Goal: Task Accomplishment & Management: Manage account settings

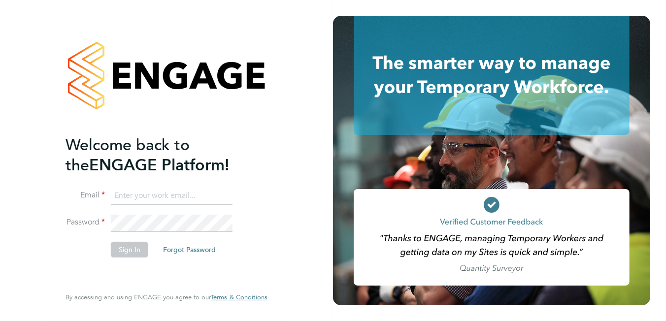
type input "[PERSON_NAME][EMAIL_ADDRESS][DOMAIN_NAME]"
click at [123, 250] on button "Sign In" at bounding box center [129, 250] width 37 height 16
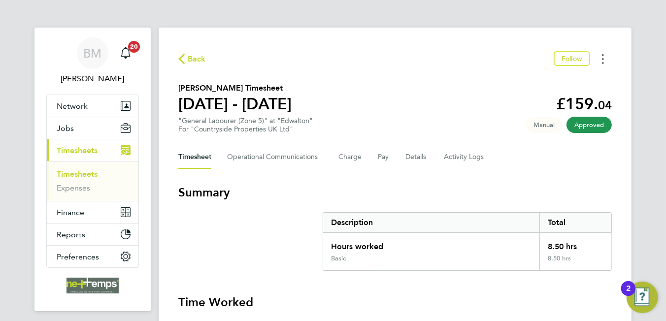
click at [604, 56] on icon "Timesheets Menu" at bounding box center [603, 59] width 2 height 10
click at [476, 141] on div "Back Follow Download timesheet Hammad Sakhi's Timesheet 22 - 28 Sept 2025 £159.…" at bounding box center [395, 234] width 473 height 413
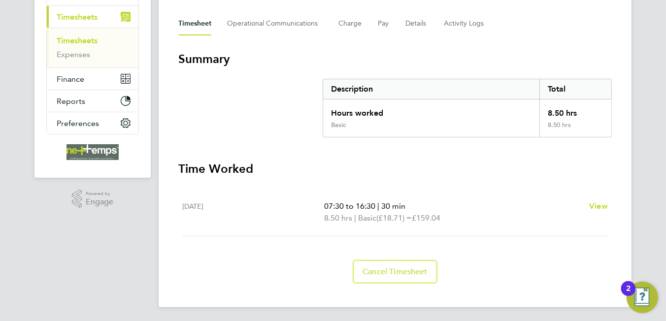
click at [439, 26] on div "Timesheet Operational Communications Charge Pay Details Activity Logs" at bounding box center [395, 24] width 434 height 24
click at [452, 25] on Logs-tab "Activity Logs" at bounding box center [464, 24] width 41 height 24
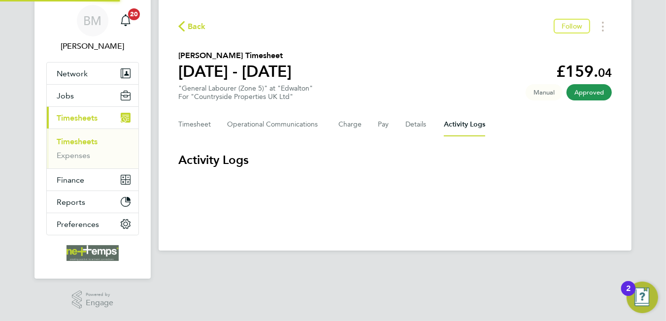
click at [452, 25] on ng-component "Back Follow Hammad Sakhi's Timesheet 22 - 28 Sept 2025 £159. 04 "General Labour…" at bounding box center [395, 108] width 473 height 283
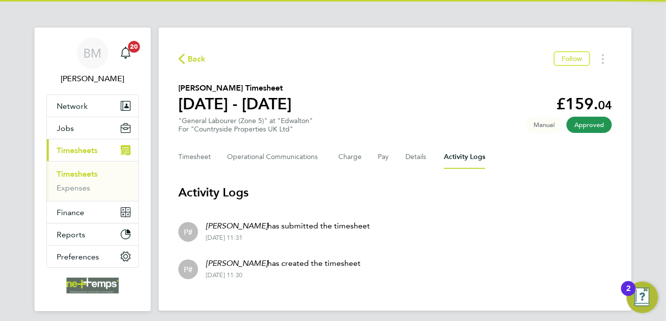
scroll to position [31, 0]
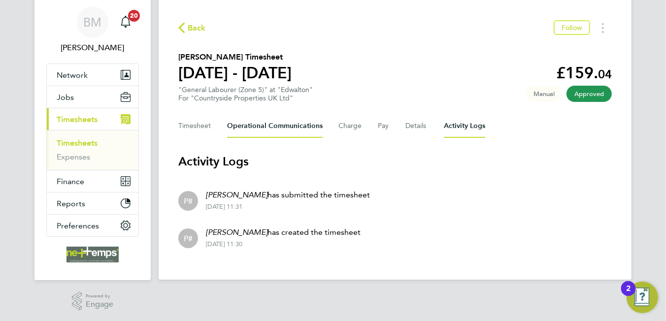
click at [246, 130] on Communications-tab "Operational Communications" at bounding box center [275, 126] width 96 height 24
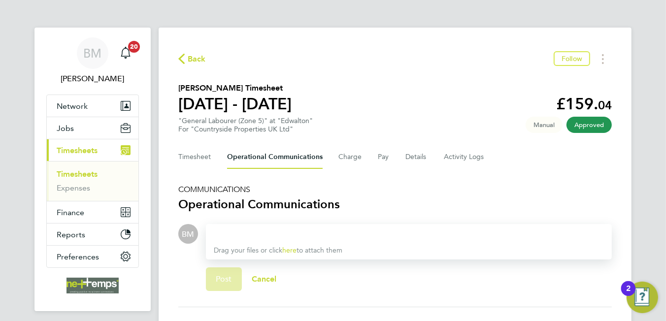
scroll to position [74, 0]
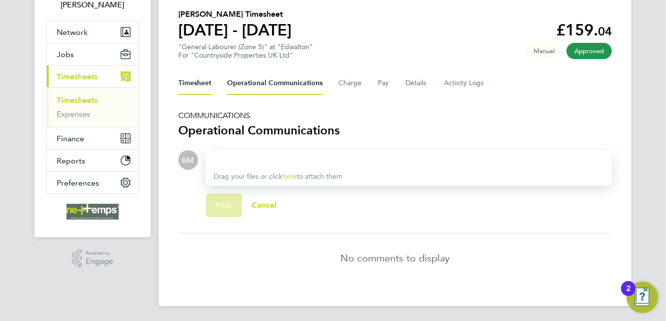
click at [199, 81] on button "Timesheet" at bounding box center [194, 83] width 33 height 24
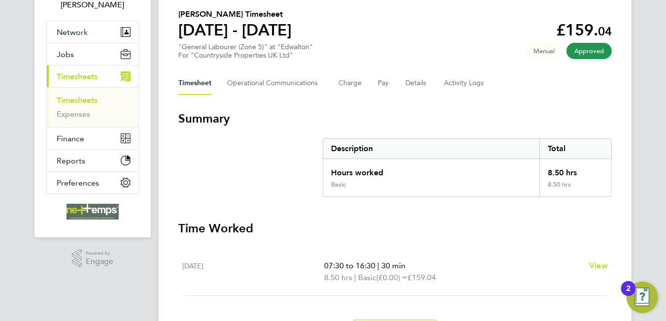
click at [198, 82] on div "Back Follow Hammad Sakhi's Timesheet 22 - 28 Sept 2025 £159. 04 "General Labour…" at bounding box center [395, 160] width 473 height 413
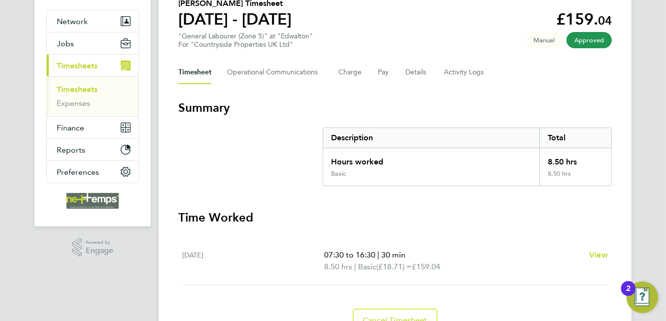
scroll to position [35, 0]
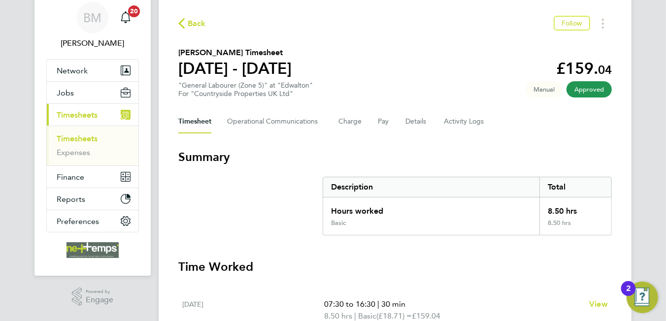
click at [195, 24] on span "Back" at bounding box center [197, 24] width 18 height 12
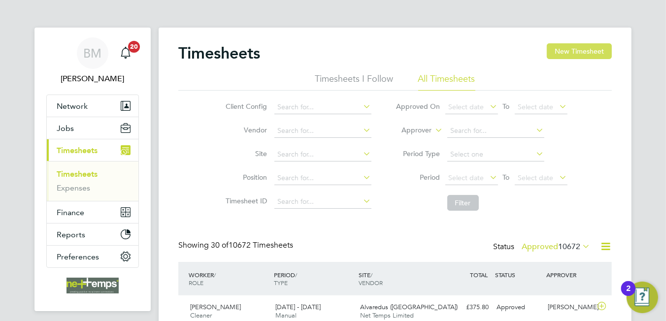
click at [581, 55] on button "New Timesheet" at bounding box center [579, 51] width 65 height 16
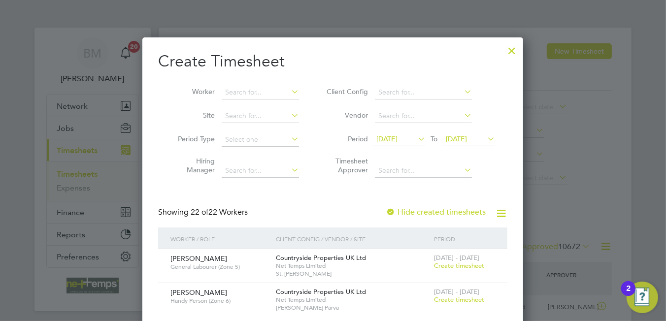
click at [516, 48] on div at bounding box center [512, 48] width 18 height 18
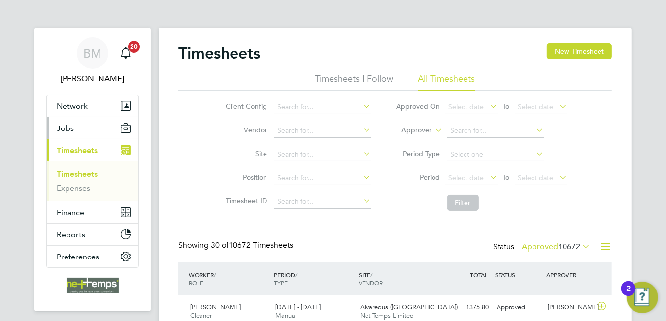
click at [78, 130] on button "Jobs" at bounding box center [93, 128] width 92 height 22
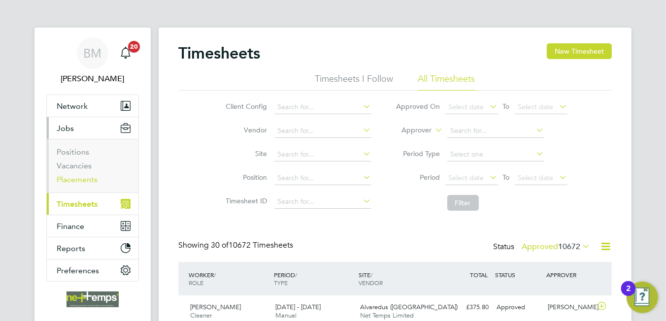
click at [80, 177] on link "Placements" at bounding box center [77, 179] width 41 height 9
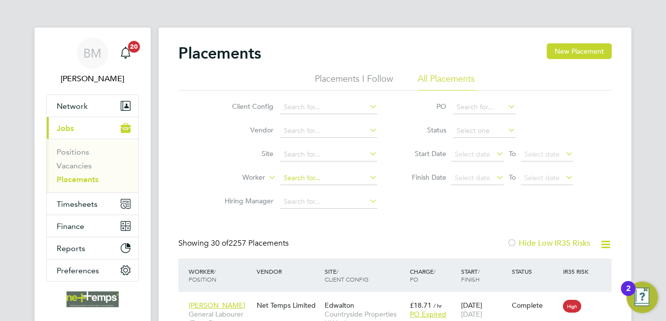
click at [296, 173] on input at bounding box center [328, 178] width 97 height 14
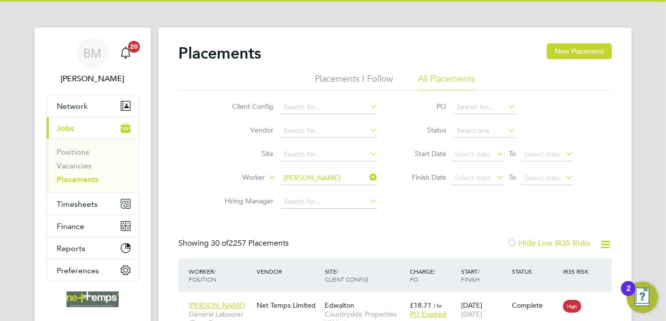
click at [345, 188] on li "Hammad Sak hi" at bounding box center [329, 191] width 98 height 13
type input "Hammad Sakhi"
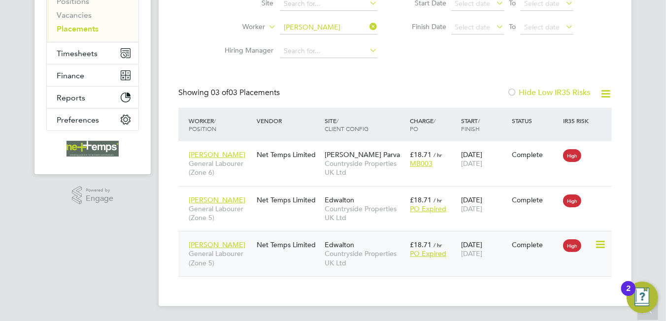
click at [605, 245] on icon at bounding box center [600, 245] width 10 height 12
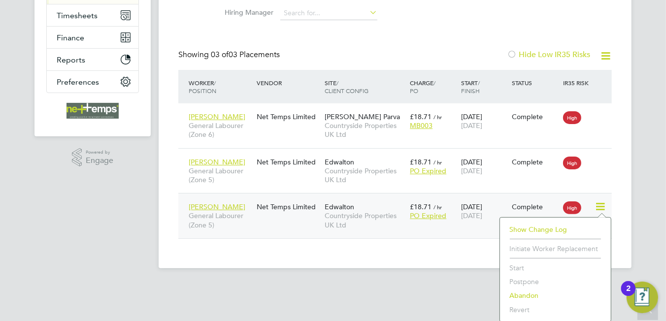
click at [530, 296] on li "Abandon" at bounding box center [555, 296] width 101 height 14
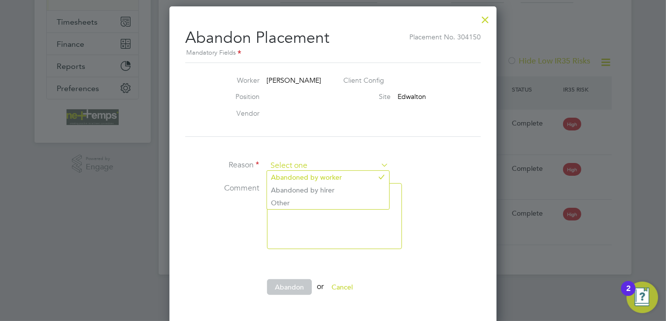
click at [337, 167] on input at bounding box center [328, 166] width 122 height 15
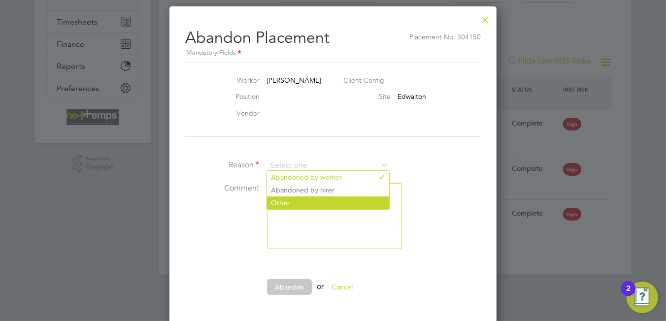
click at [301, 201] on li "Other" at bounding box center [328, 203] width 122 height 13
type input "Other"
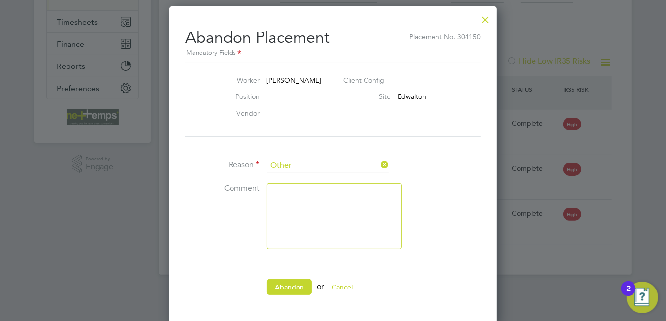
click at [306, 191] on textarea at bounding box center [334, 216] width 135 height 66
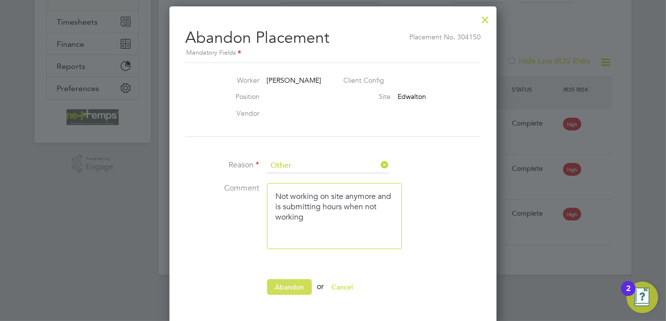
type textarea "Not working on site anymore and is submitting hours when not working"
click at [288, 280] on button "Abandon" at bounding box center [289, 287] width 45 height 16
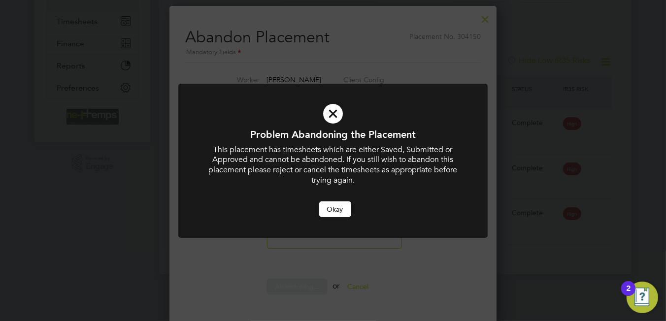
click at [334, 202] on button "Okay" at bounding box center [335, 210] width 32 height 16
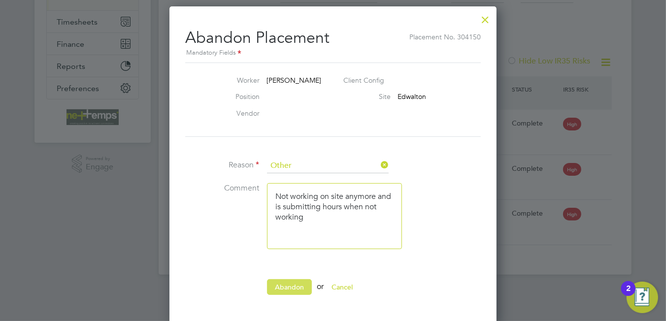
click at [292, 284] on button "Abandon" at bounding box center [289, 287] width 45 height 16
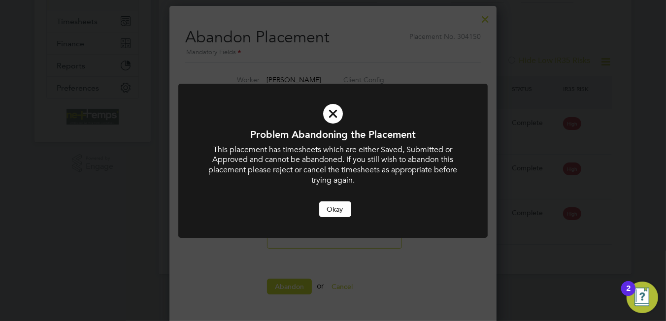
click at [339, 204] on button "Okay" at bounding box center [335, 210] width 32 height 16
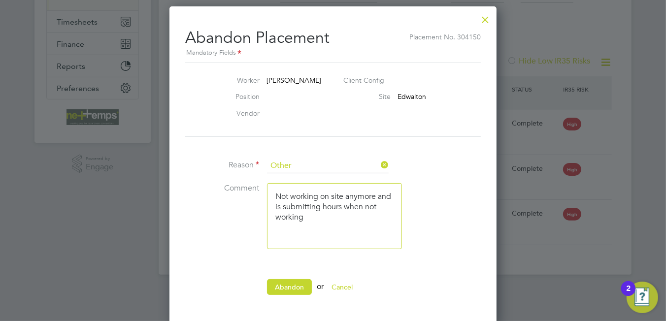
drag, startPoint x: 380, startPoint y: 161, endPoint x: 361, endPoint y: 162, distance: 19.2
click at [376, 161] on li "Reason Other" at bounding box center [333, 171] width 296 height 25
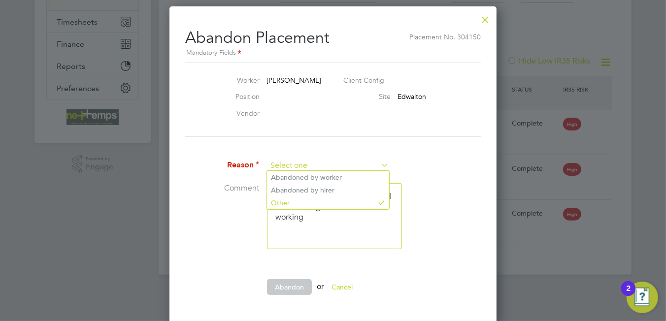
click at [329, 163] on input at bounding box center [328, 166] width 122 height 15
click at [301, 177] on li "Abandoned by worker" at bounding box center [328, 177] width 122 height 13
type input "Abandoned by worker"
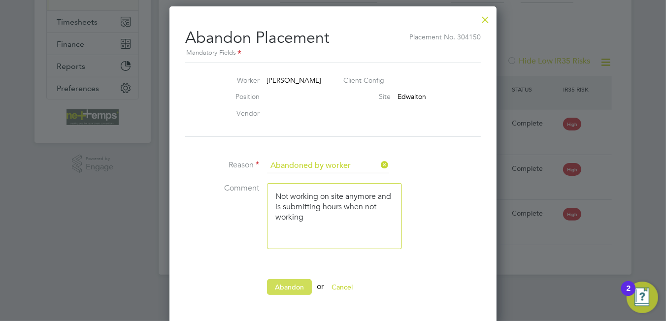
click at [291, 288] on button "Abandon" at bounding box center [289, 287] width 45 height 16
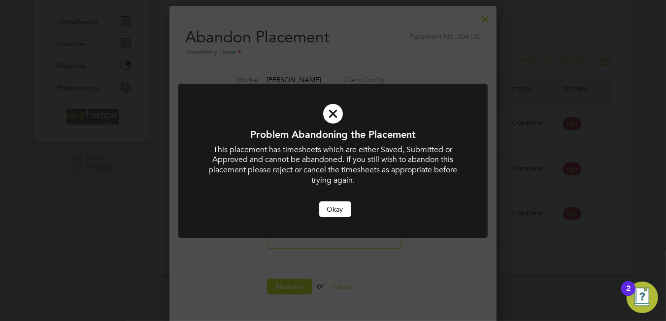
click at [343, 207] on button "Okay" at bounding box center [335, 210] width 32 height 16
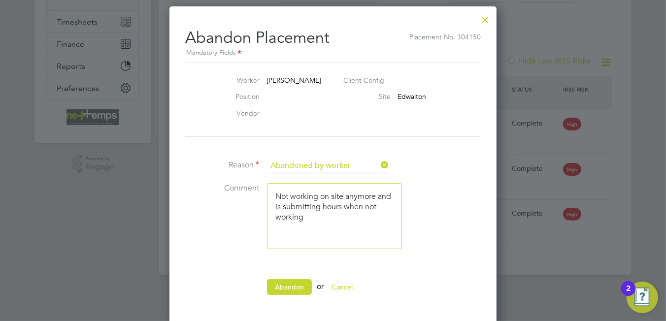
click at [488, 19] on div at bounding box center [485, 17] width 18 height 18
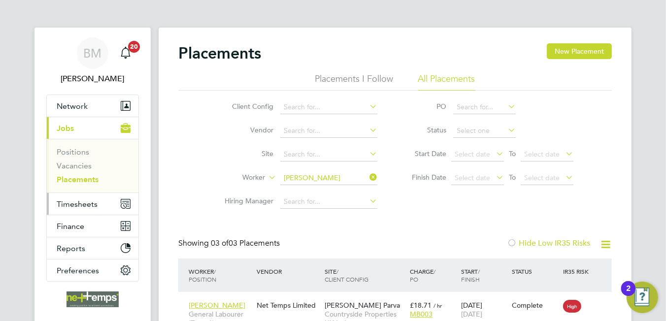
click at [68, 205] on span "Timesheets" at bounding box center [77, 204] width 41 height 9
click at [90, 201] on span "Timesheets" at bounding box center [77, 204] width 41 height 9
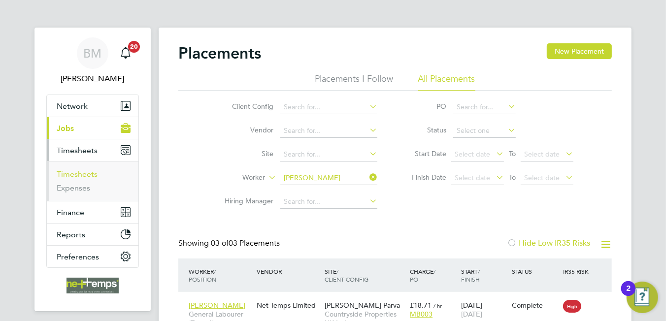
click at [80, 174] on link "Timesheets" at bounding box center [77, 173] width 41 height 9
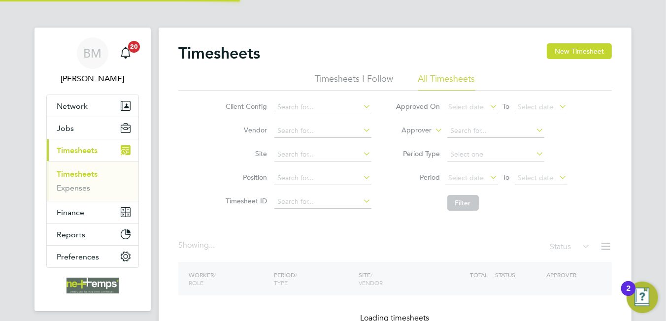
click at [80, 174] on link "Timesheets" at bounding box center [77, 173] width 41 height 9
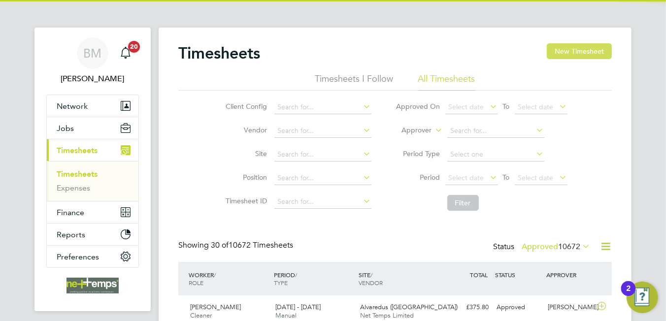
scroll to position [4, 5]
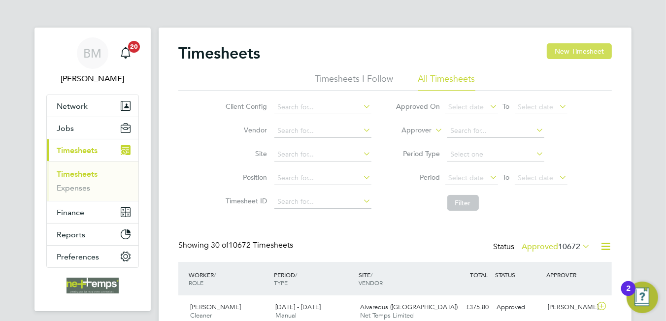
click at [570, 46] on button "New Timesheet" at bounding box center [579, 51] width 65 height 16
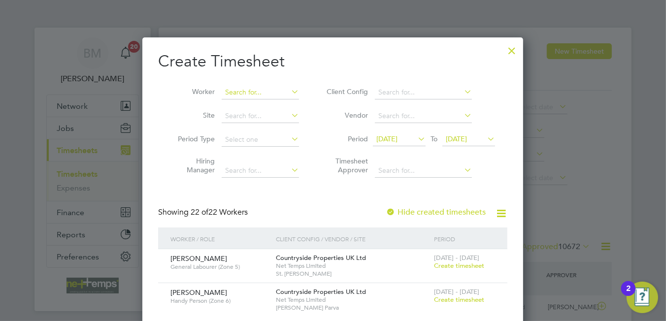
click at [233, 95] on input at bounding box center [260, 93] width 77 height 14
click at [270, 104] on li "Hammad Sakhi" at bounding box center [261, 105] width 78 height 13
type input "[PERSON_NAME]"
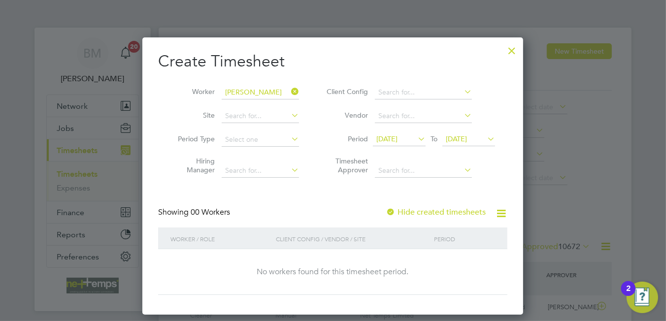
click at [430, 209] on label "Hide created timesheets" at bounding box center [436, 212] width 100 height 10
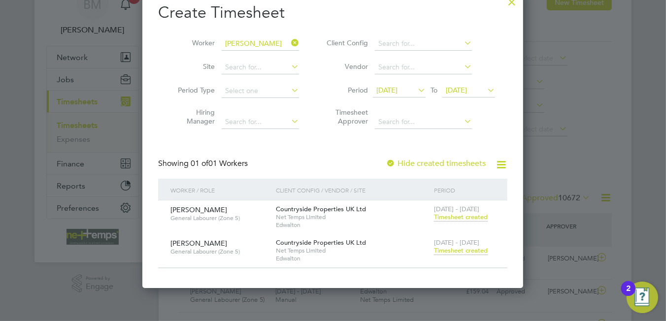
click at [444, 254] on div "22 - 28 Sep 2025 Timesheet created" at bounding box center [465, 247] width 66 height 27
click at [444, 252] on span "Timesheet created" at bounding box center [461, 250] width 54 height 9
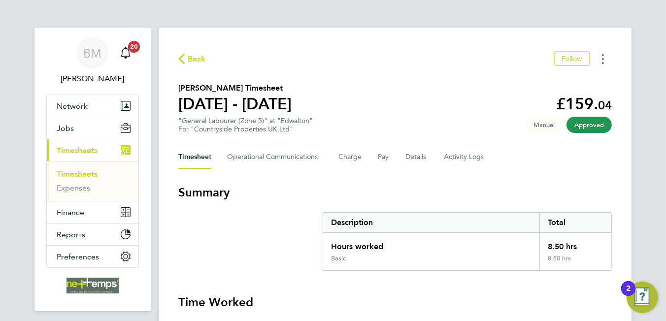
click at [600, 58] on button "Timesheets Menu" at bounding box center [603, 58] width 18 height 15
click at [372, 168] on div "Timesheet Operational Communications Charge Pay Details Activity Logs" at bounding box center [395, 157] width 434 height 24
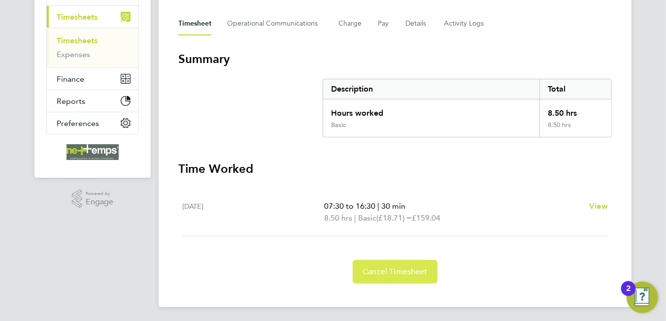
click at [384, 272] on span "Cancel Timesheet" at bounding box center [395, 272] width 65 height 10
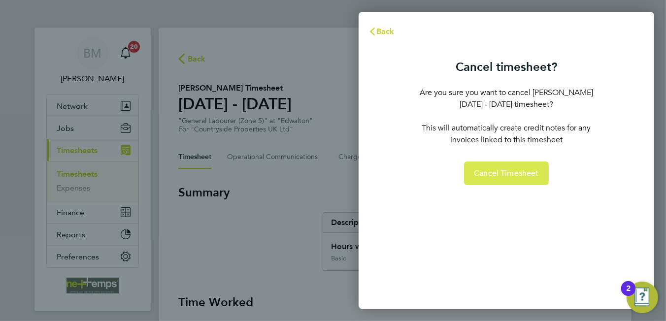
click at [500, 172] on span "Cancel Timesheet" at bounding box center [506, 174] width 65 height 10
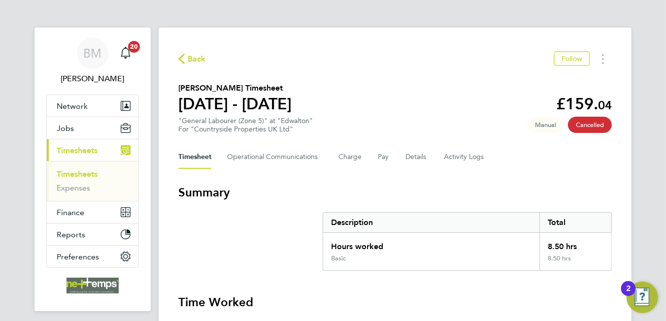
click at [193, 57] on span "Back" at bounding box center [197, 59] width 18 height 12
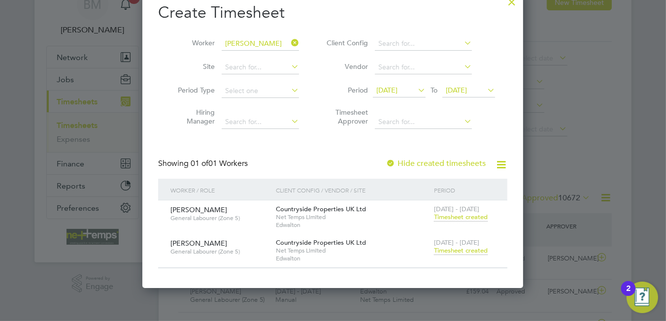
click at [456, 216] on span "Timesheet created" at bounding box center [461, 217] width 54 height 9
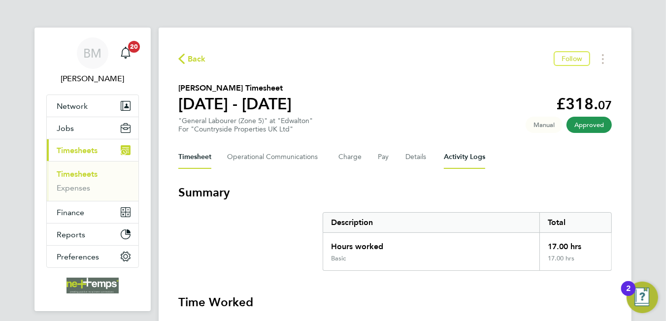
click at [455, 156] on Logs-tab "Activity Logs" at bounding box center [464, 157] width 41 height 24
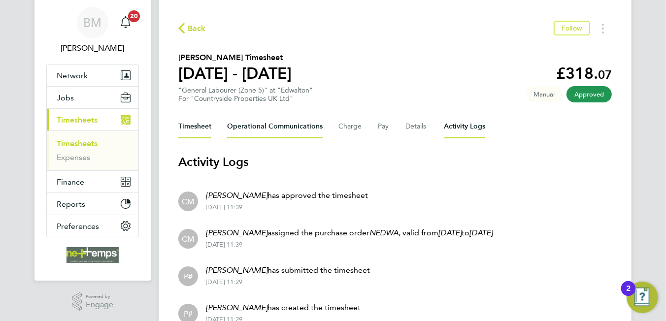
drag, startPoint x: 200, startPoint y: 127, endPoint x: 252, endPoint y: 168, distance: 65.9
click at [200, 126] on button "Timesheet" at bounding box center [194, 127] width 33 height 24
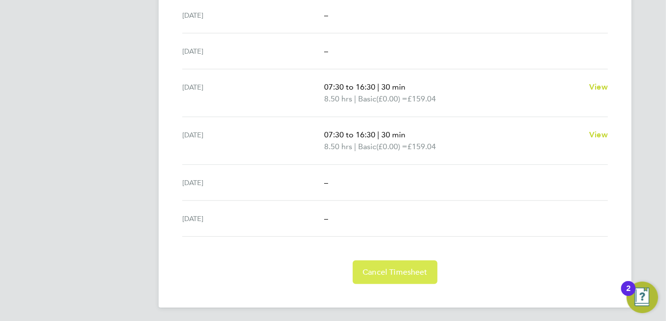
click at [375, 268] on span "Cancel Timesheet" at bounding box center [395, 273] width 65 height 10
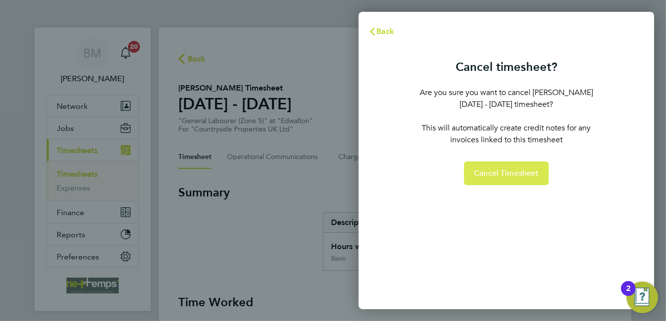
click at [490, 173] on span "Cancel Timesheet" at bounding box center [506, 174] width 65 height 10
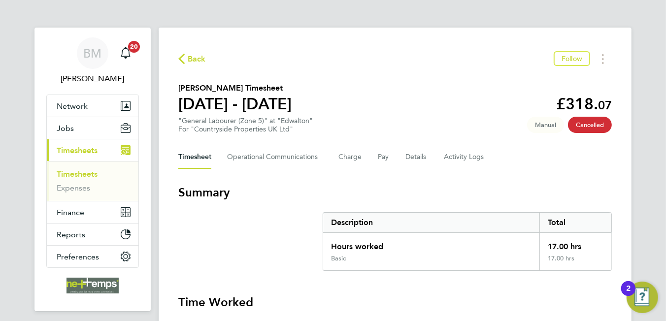
click at [200, 59] on span "Back" at bounding box center [197, 59] width 18 height 12
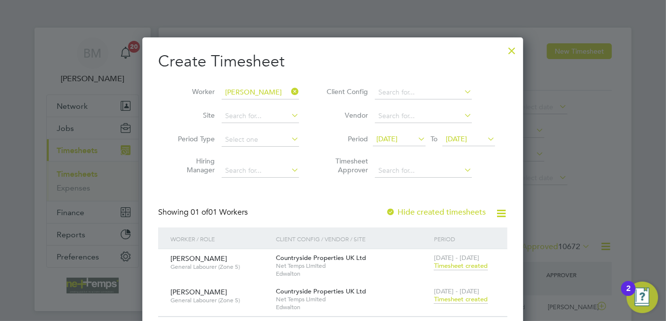
click at [289, 90] on icon at bounding box center [289, 92] width 0 height 14
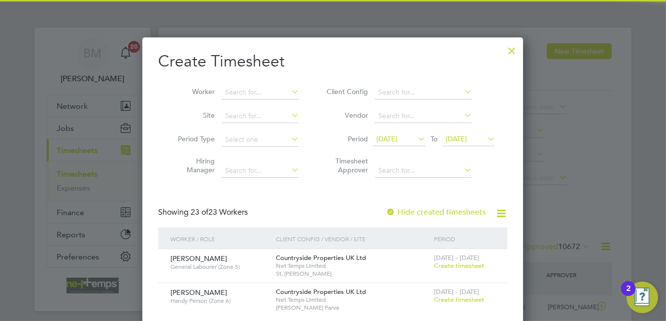
click at [513, 51] on div at bounding box center [512, 48] width 18 height 18
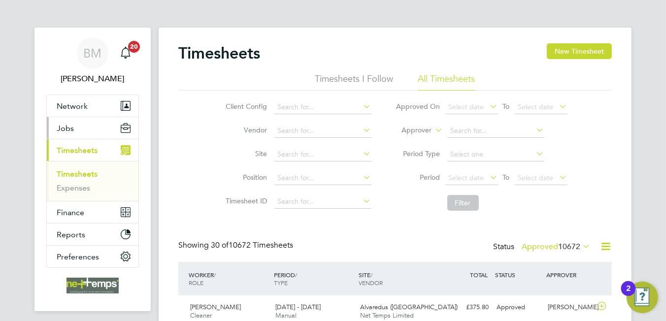
click at [86, 129] on button "Jobs" at bounding box center [93, 128] width 92 height 22
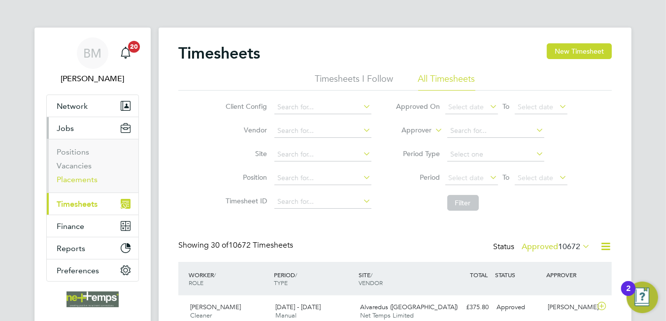
click at [82, 181] on link "Placements" at bounding box center [77, 179] width 41 height 9
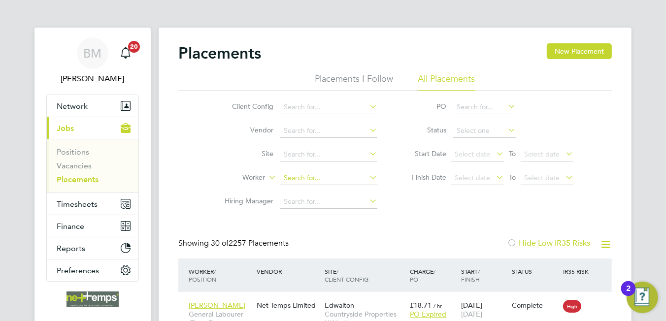
click at [307, 179] on input at bounding box center [328, 178] width 97 height 14
click at [349, 190] on li "Hammad Sakhi" at bounding box center [329, 191] width 98 height 13
type input "[PERSON_NAME]"
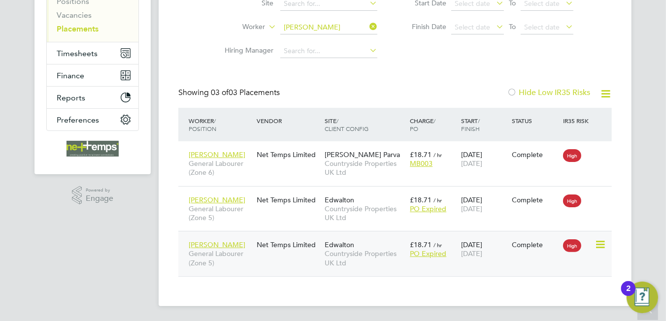
click at [595, 242] on icon at bounding box center [600, 245] width 10 height 12
click at [597, 239] on icon at bounding box center [600, 245] width 10 height 12
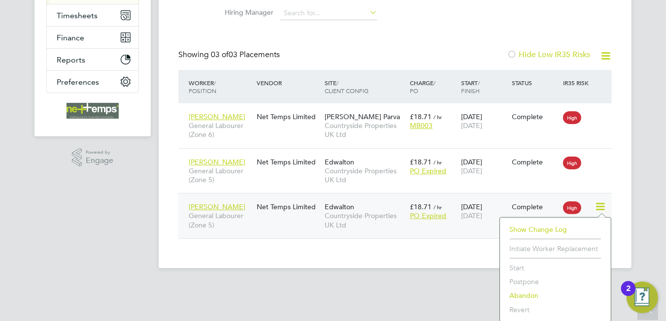
click at [529, 293] on li "Abandon" at bounding box center [555, 296] width 101 height 14
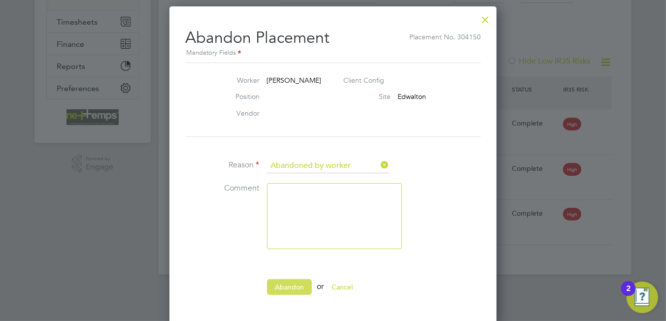
click at [290, 280] on button "Abandon" at bounding box center [289, 287] width 45 height 16
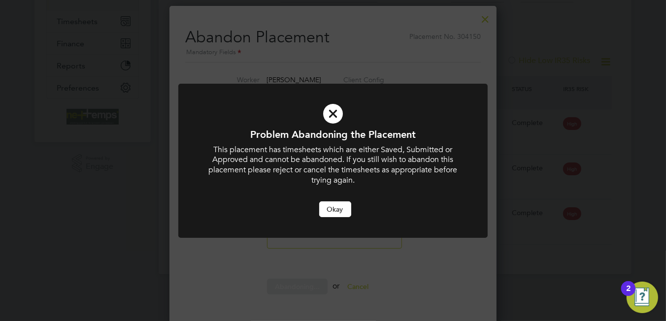
click at [330, 212] on button "Okay" at bounding box center [335, 210] width 32 height 16
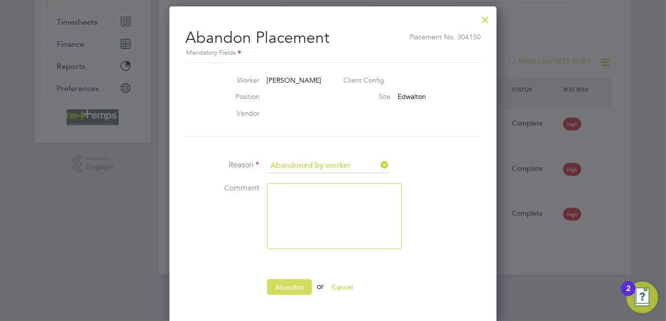
click at [275, 281] on button "Abandon" at bounding box center [289, 287] width 45 height 16
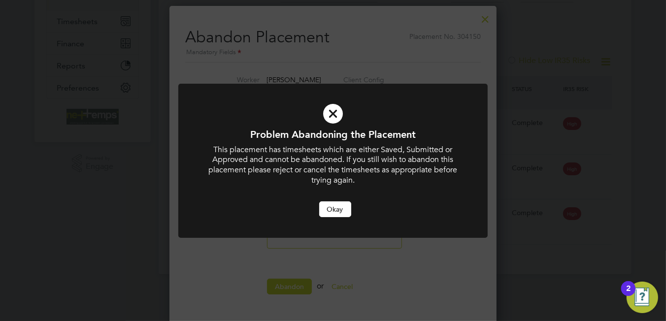
click at [337, 209] on button "Okay" at bounding box center [335, 210] width 32 height 16
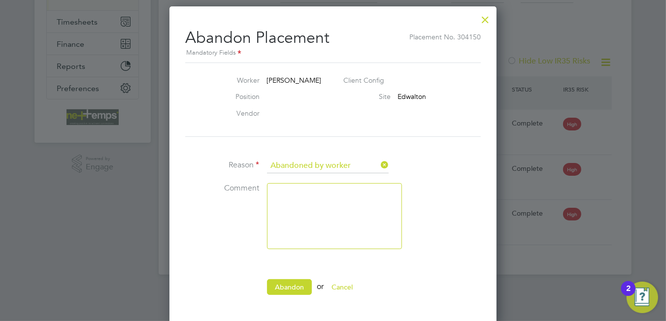
click at [485, 18] on div at bounding box center [485, 17] width 18 height 18
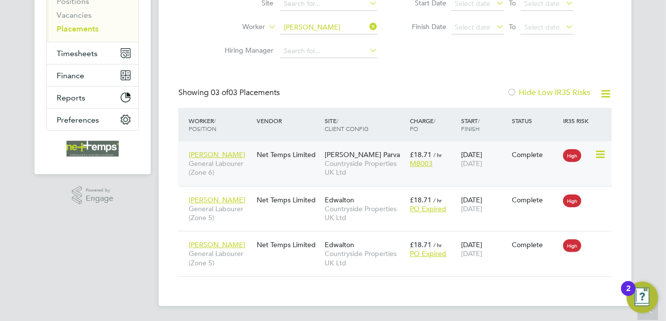
click at [596, 158] on icon at bounding box center [600, 155] width 10 height 12
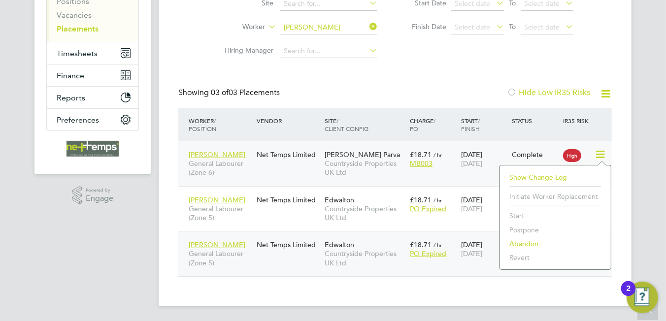
click at [520, 239] on li "Abandon" at bounding box center [555, 244] width 101 height 14
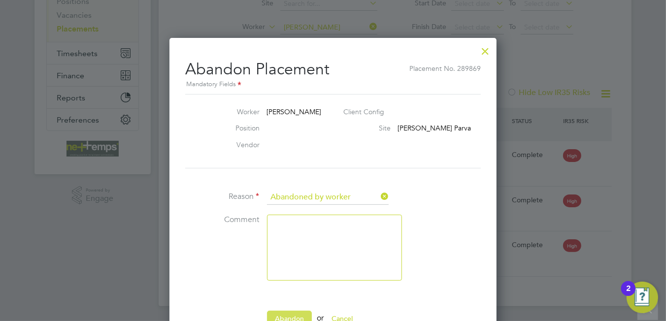
click at [289, 314] on button "Abandon" at bounding box center [289, 319] width 45 height 16
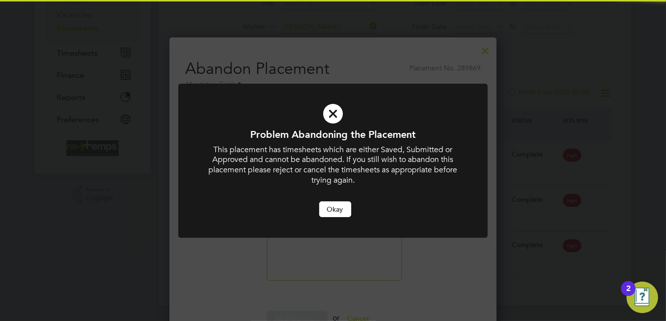
click at [340, 207] on button "Okay" at bounding box center [335, 210] width 32 height 16
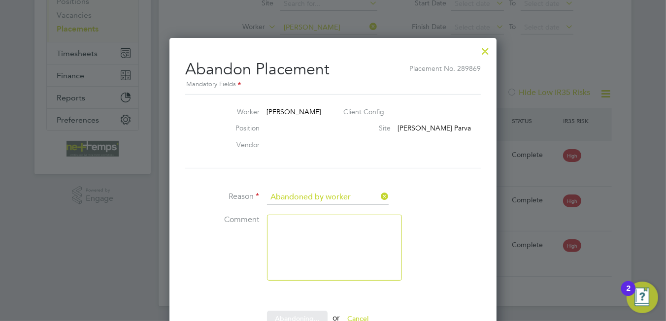
click at [484, 54] on div "Placements New Placement Placements I Follow All Placements Client Config Vendo…" at bounding box center [395, 92] width 473 height 430
click at [479, 49] on div at bounding box center [485, 49] width 18 height 18
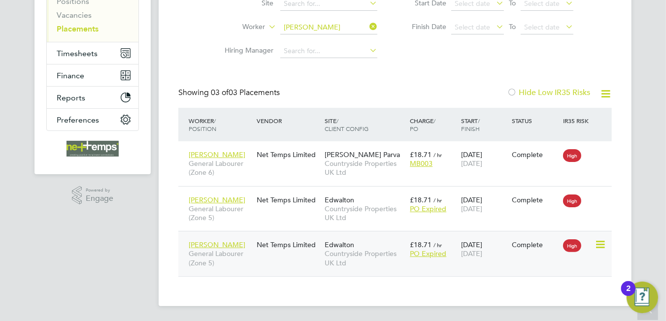
click at [294, 250] on div "Net Temps Limited" at bounding box center [288, 245] width 68 height 19
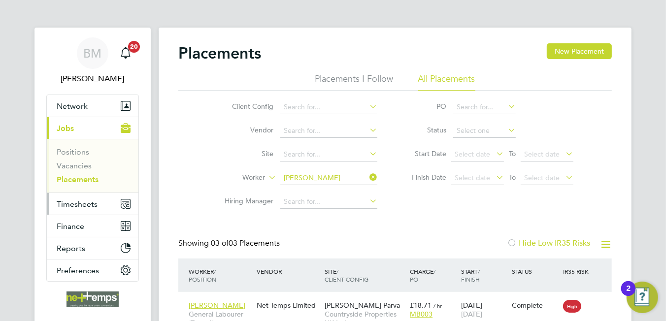
click at [87, 203] on span "Timesheets" at bounding box center [77, 204] width 41 height 9
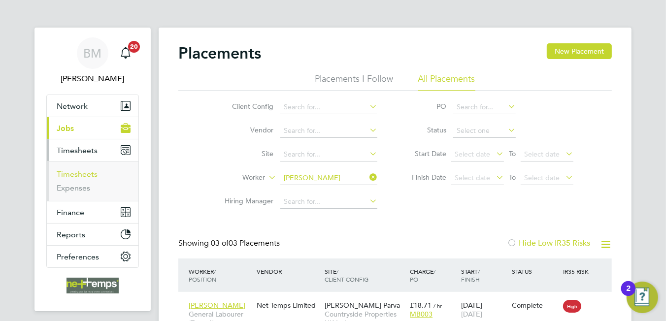
click at [91, 172] on link "Timesheets" at bounding box center [77, 173] width 41 height 9
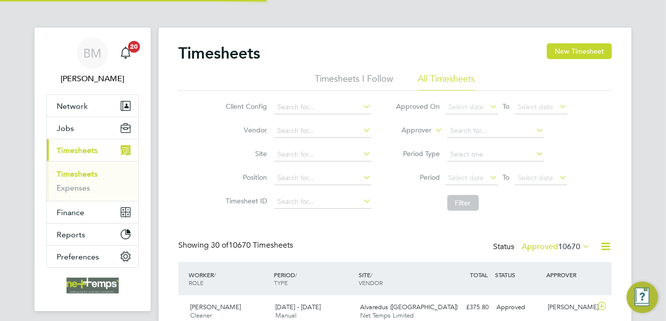
scroll to position [25, 86]
click at [609, 244] on icon at bounding box center [606, 246] width 12 height 12
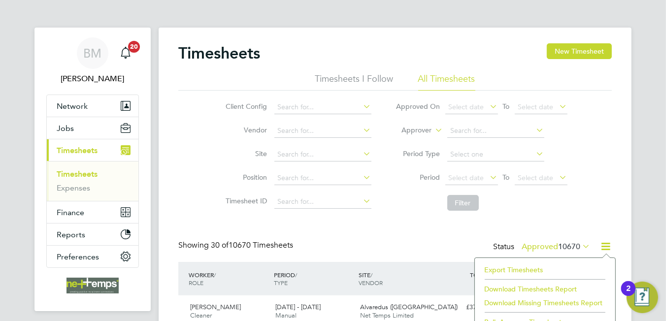
click at [520, 268] on li "Export Timesheets" at bounding box center [545, 270] width 131 height 14
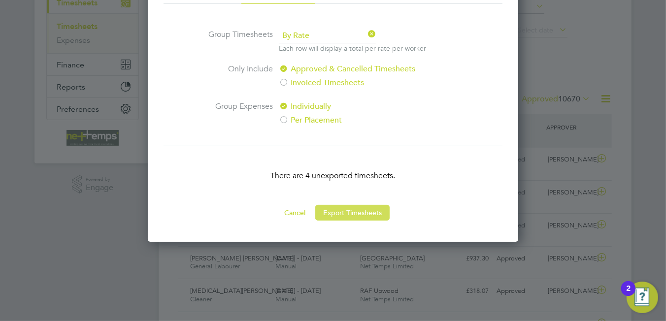
click at [351, 213] on button "Export Timesheets" at bounding box center [352, 213] width 74 height 16
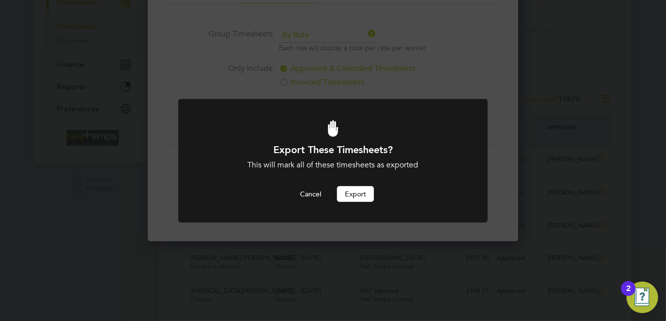
click at [353, 195] on button "Export" at bounding box center [355, 194] width 37 height 16
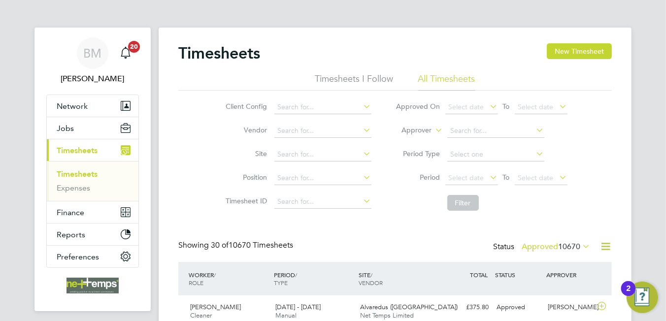
click at [319, 54] on div "Timesheets New Timesheet" at bounding box center [395, 58] width 434 height 30
click at [583, 53] on button "New Timesheet" at bounding box center [579, 51] width 65 height 16
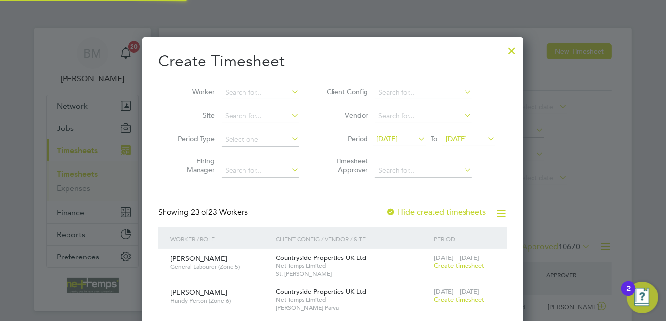
scroll to position [1414, 381]
drag, startPoint x: 247, startPoint y: 88, endPoint x: 257, endPoint y: 78, distance: 13.9
click at [247, 82] on li "Worker" at bounding box center [234, 93] width 153 height 24
click at [278, 208] on li "Mohamm ed Hanif" at bounding box center [274, 212] width 104 height 13
type input "[PERSON_NAME]"
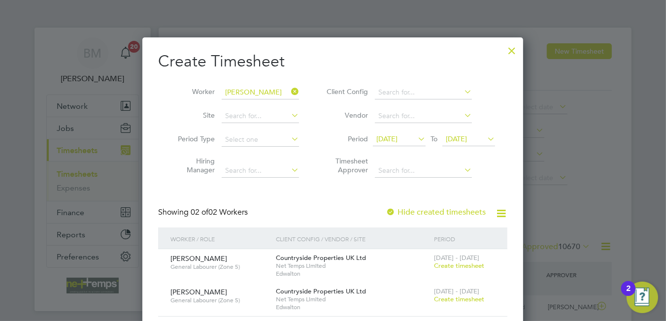
scroll to position [49, 0]
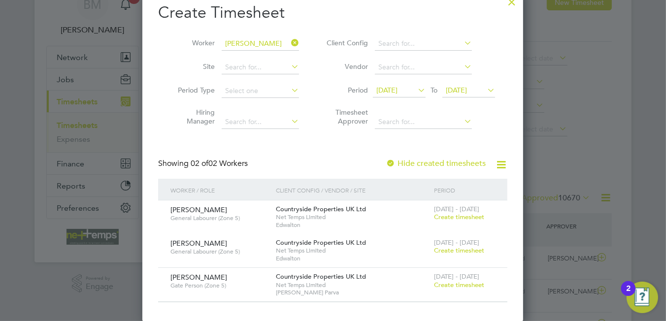
click at [440, 163] on label "Hide created timesheets" at bounding box center [436, 164] width 100 height 10
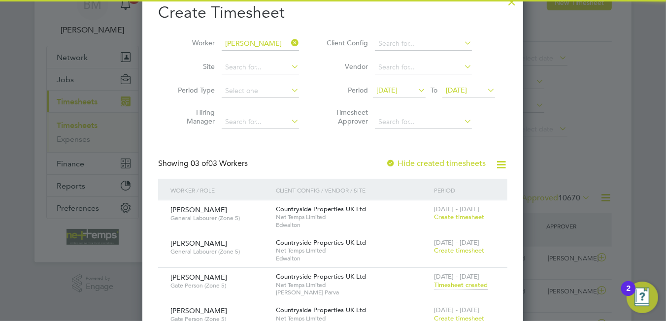
scroll to position [148, 0]
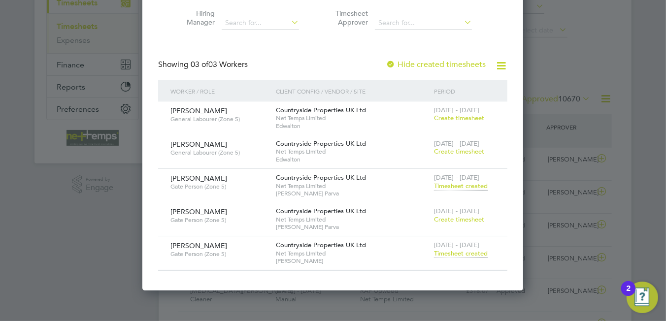
click at [461, 254] on span "Timesheet created" at bounding box center [461, 253] width 54 height 9
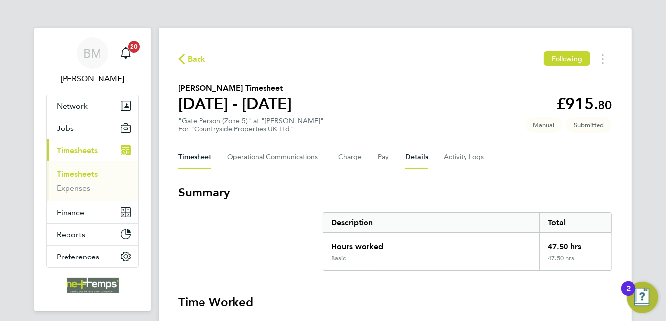
click at [418, 157] on button "Details" at bounding box center [416, 157] width 23 height 24
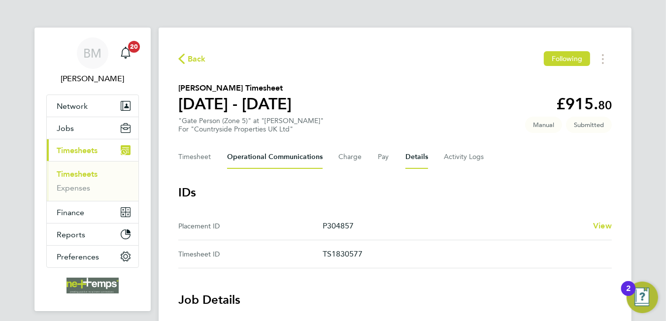
click at [278, 154] on Communications-tab "Operational Communications" at bounding box center [275, 157] width 96 height 24
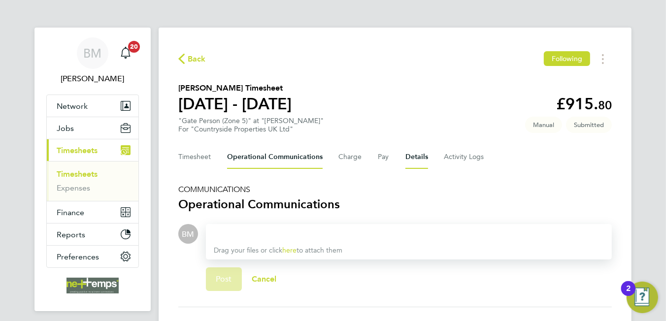
click at [415, 156] on button "Details" at bounding box center [416, 157] width 23 height 24
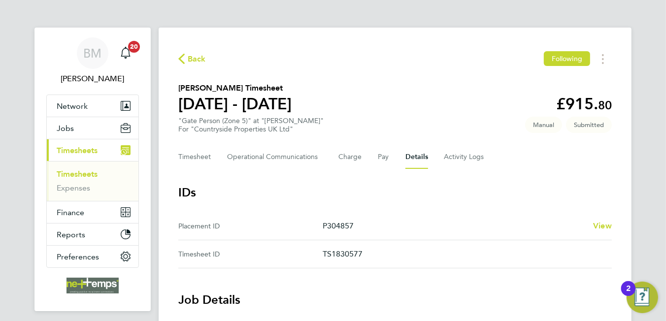
click at [186, 64] on button "Back" at bounding box center [192, 59] width 28 height 12
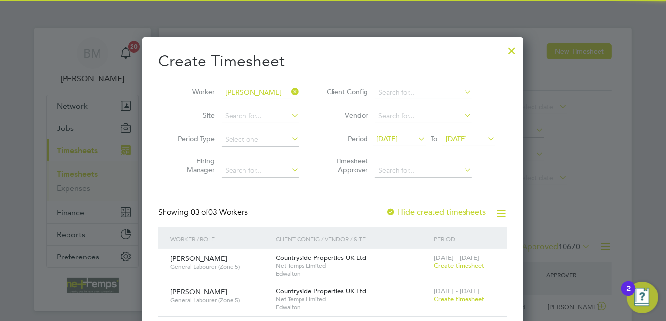
scroll to position [25, 86]
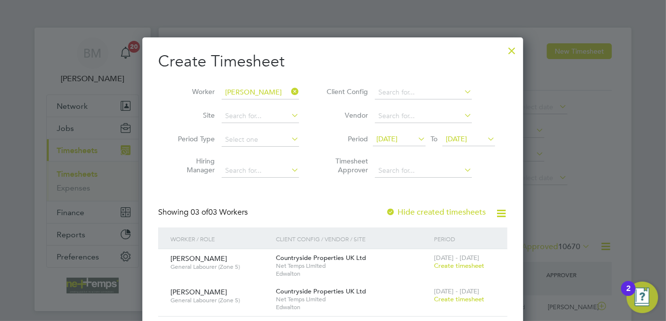
drag, startPoint x: 298, startPoint y: 94, endPoint x: 281, endPoint y: 94, distance: 16.8
click at [289, 94] on icon at bounding box center [289, 92] width 0 height 14
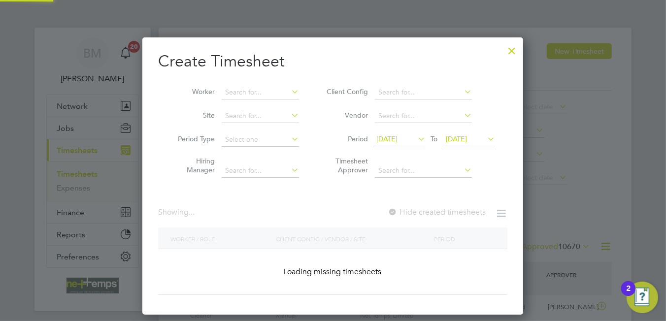
click at [246, 82] on li "Worker" at bounding box center [234, 93] width 153 height 24
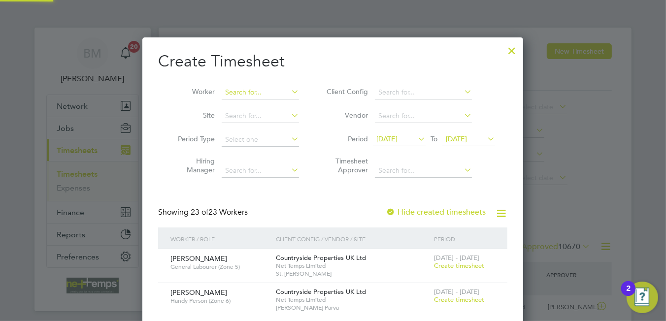
click at [250, 90] on input at bounding box center [260, 93] width 77 height 14
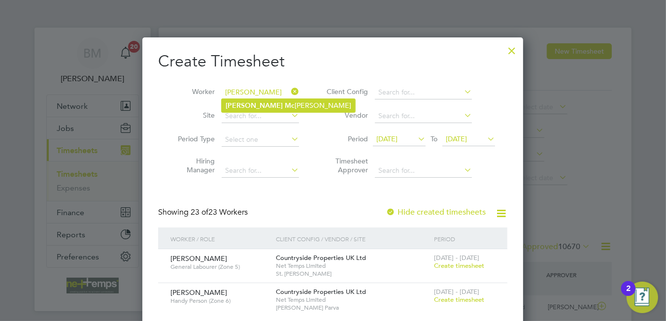
click at [282, 104] on li "Louis Mc elroy" at bounding box center [289, 105] width 134 height 13
type input "[PERSON_NAME]"
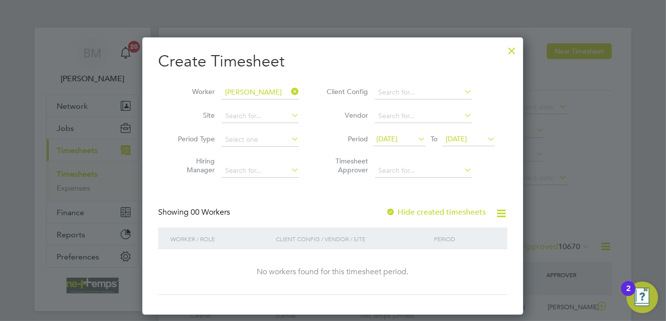
click at [440, 211] on label "Hide created timesheets" at bounding box center [436, 212] width 100 height 10
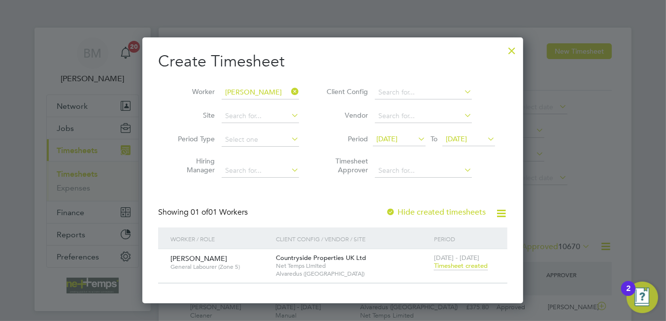
click at [452, 268] on span "Timesheet created" at bounding box center [461, 266] width 54 height 9
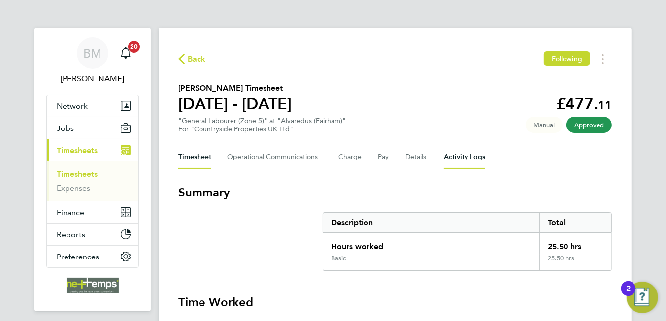
click at [446, 160] on Logs-tab "Activity Logs" at bounding box center [464, 157] width 41 height 24
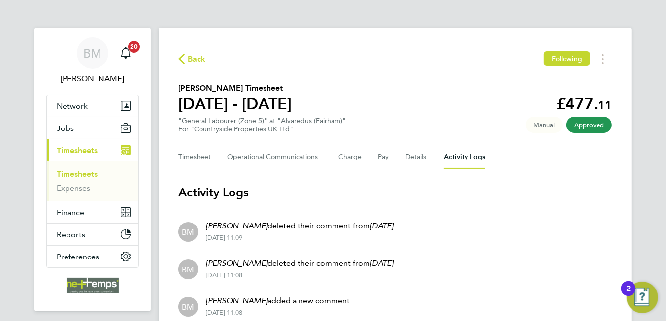
click at [203, 57] on span "Back" at bounding box center [197, 59] width 18 height 12
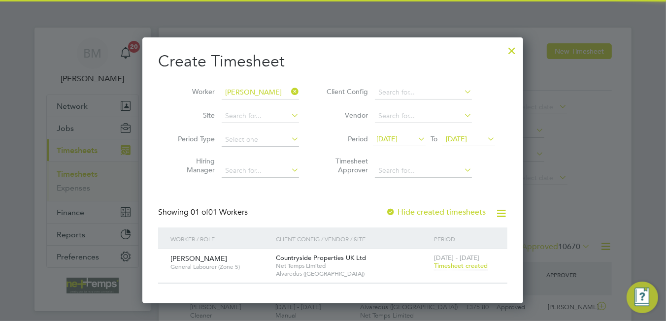
scroll to position [25, 86]
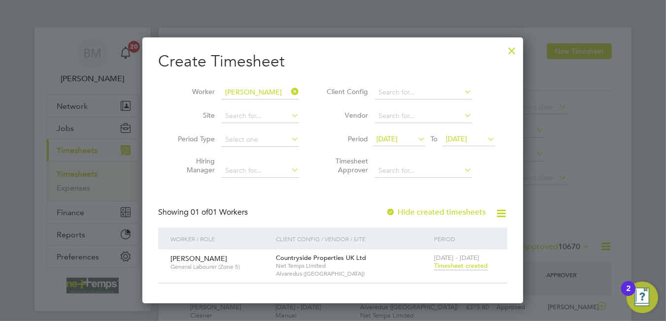
click at [289, 91] on icon at bounding box center [289, 92] width 0 height 14
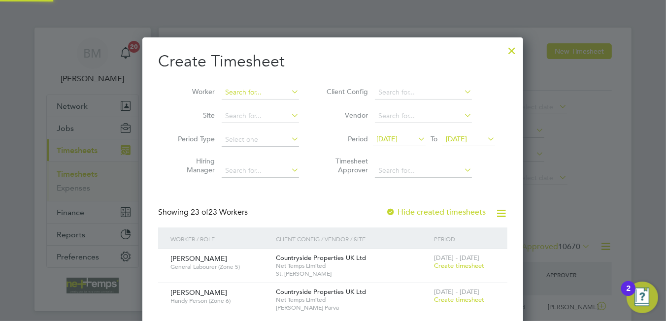
click at [259, 93] on input at bounding box center [260, 93] width 77 height 14
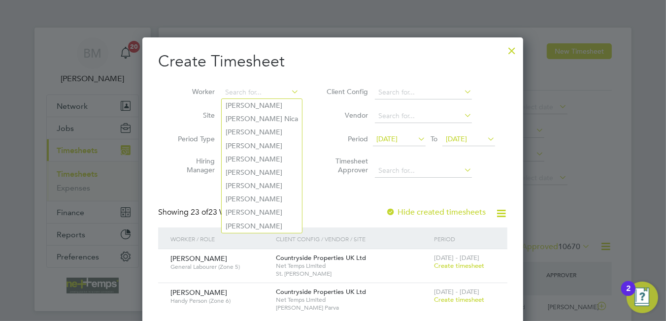
click at [515, 49] on div at bounding box center [512, 48] width 18 height 18
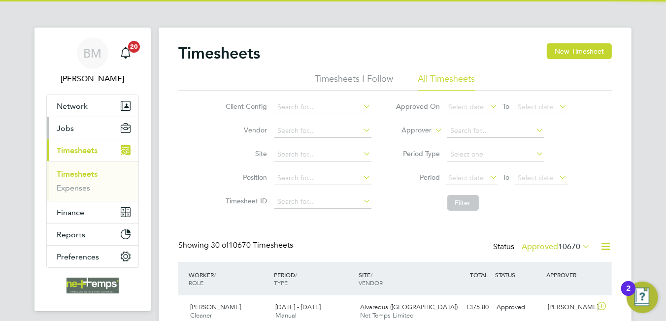
click at [70, 130] on span "Jobs" at bounding box center [65, 128] width 17 height 9
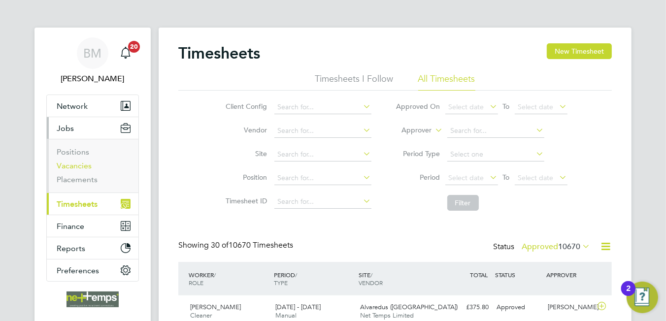
click at [80, 164] on link "Vacancies" at bounding box center [74, 165] width 35 height 9
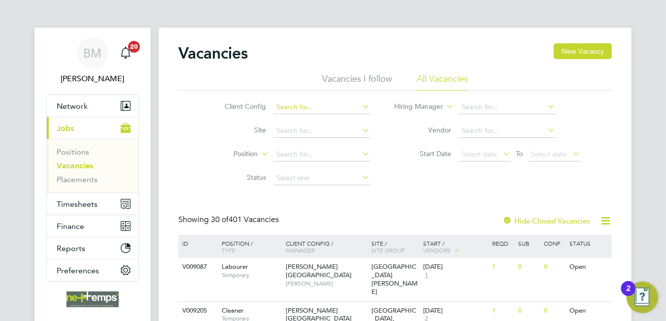
click at [292, 109] on input at bounding box center [321, 108] width 97 height 14
click at [316, 152] on li "Countryside Properties UK Ltd" at bounding box center [376, 147] width 206 height 13
type input "Countryside Properties UK Ltd"
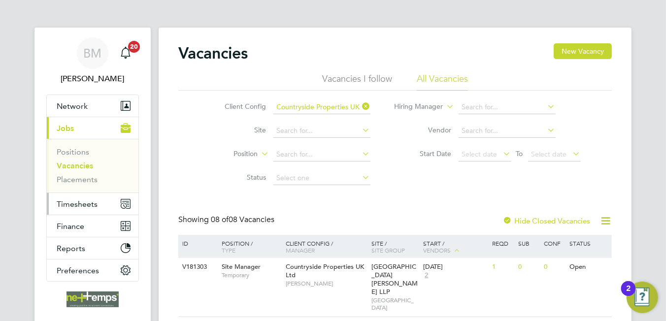
click at [72, 202] on span "Timesheets" at bounding box center [77, 204] width 41 height 9
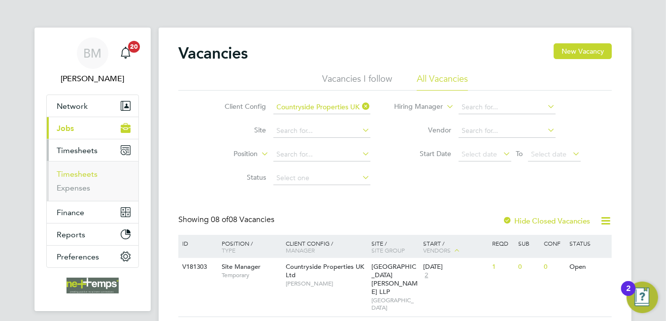
click at [80, 170] on link "Timesheets" at bounding box center [77, 173] width 41 height 9
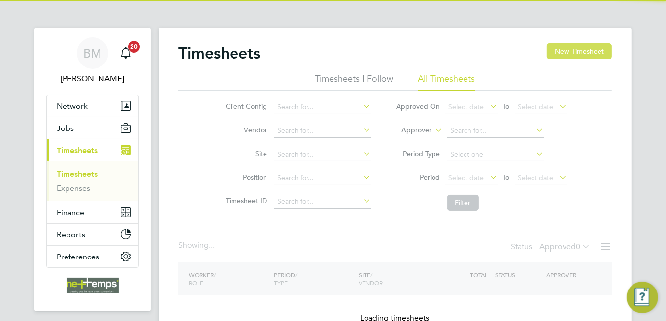
click at [581, 43] on button "New Timesheet" at bounding box center [579, 51] width 65 height 16
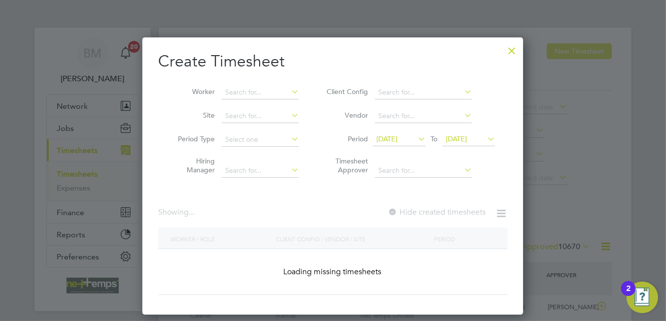
scroll to position [25, 86]
click at [578, 49] on div at bounding box center [333, 160] width 666 height 321
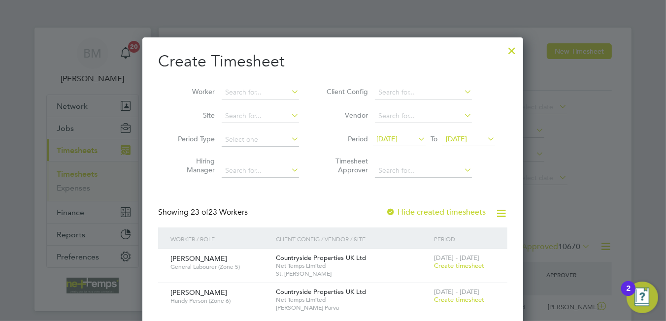
drag, startPoint x: 255, startPoint y: 83, endPoint x: 249, endPoint y: 92, distance: 10.3
click at [254, 84] on li "Worker" at bounding box center [234, 93] width 153 height 24
click at [249, 92] on input at bounding box center [260, 93] width 77 height 14
type input "phili["
click at [262, 94] on input "daniel" at bounding box center [260, 93] width 77 height 14
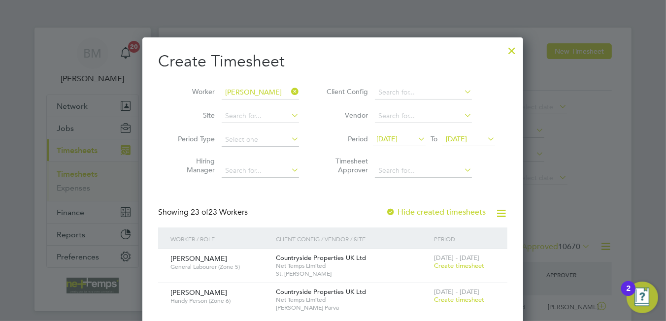
type input "daniel"
click at [289, 91] on icon at bounding box center [289, 92] width 0 height 14
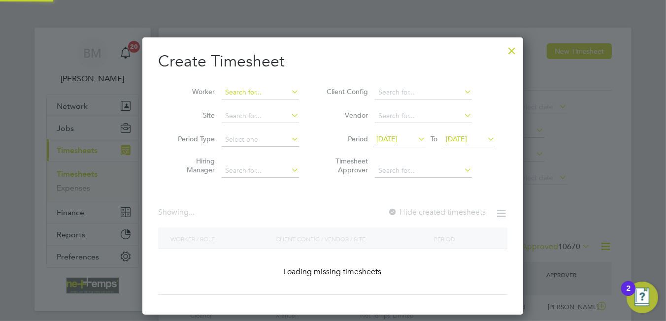
scroll to position [277, 381]
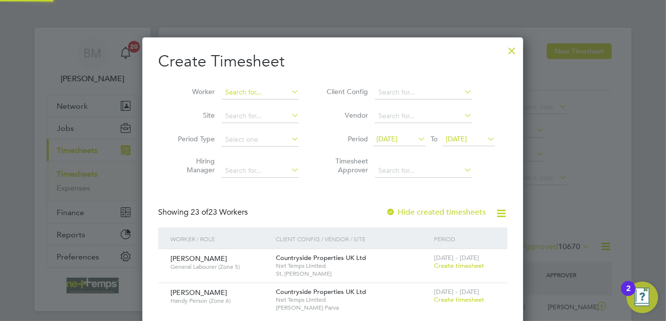
click at [259, 90] on input at bounding box center [260, 93] width 77 height 14
type input "daniele"
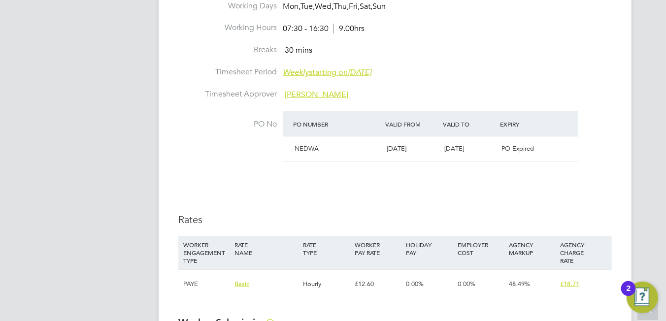
scroll to position [542, 0]
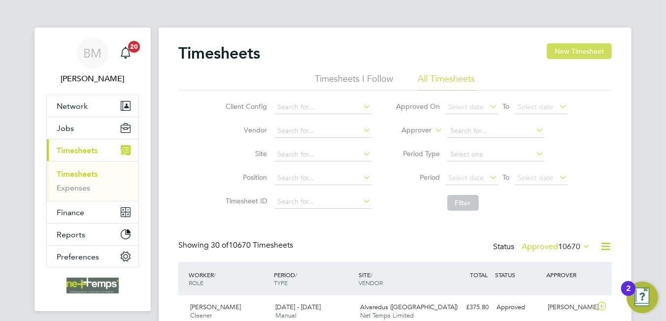
click at [568, 54] on button "New Timesheet" at bounding box center [579, 51] width 65 height 16
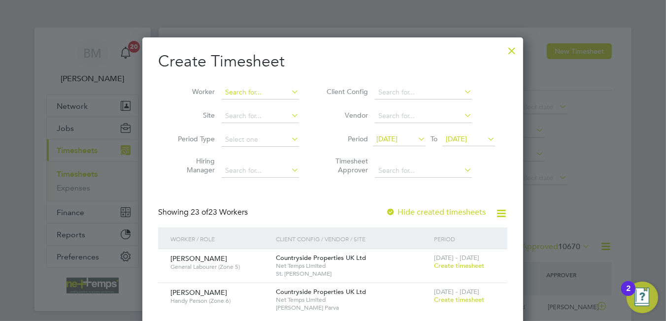
click at [239, 90] on input at bounding box center [260, 93] width 77 height 14
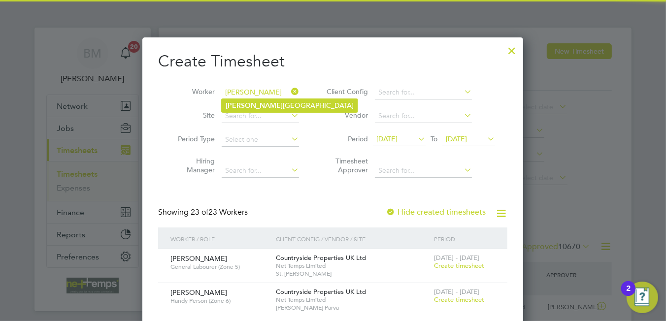
click at [267, 108] on li "Daniele Napoli" at bounding box center [290, 105] width 136 height 13
type input "Daniele Napoli"
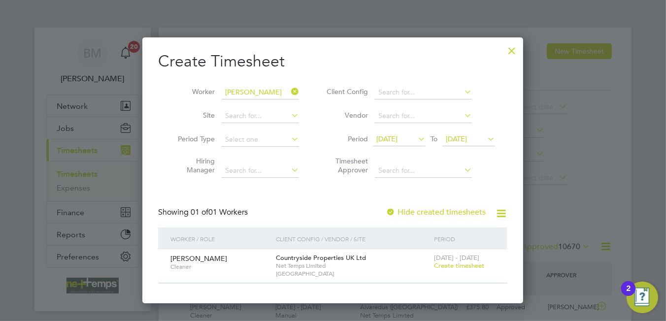
click at [455, 263] on span "Create timesheet" at bounding box center [459, 266] width 50 height 8
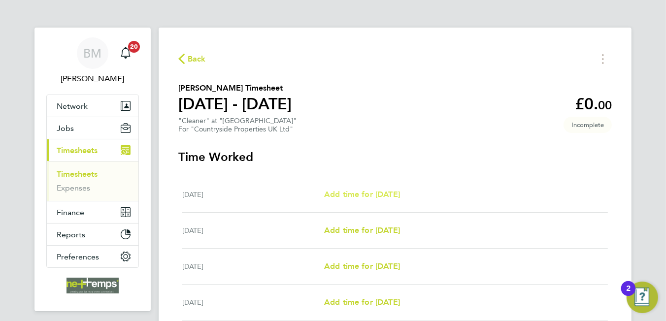
click at [363, 198] on span "Add time for Mon 22 Sep" at bounding box center [362, 194] width 76 height 9
select select "30"
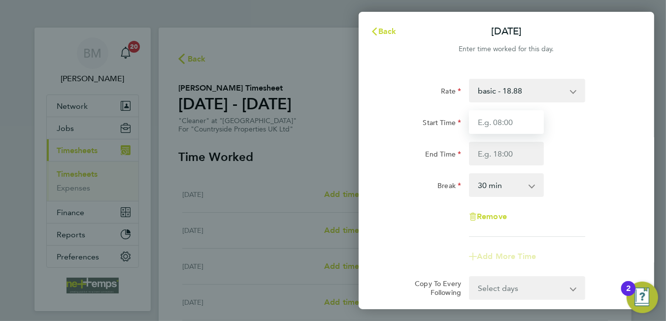
click at [508, 128] on input "Start Time" at bounding box center [506, 122] width 75 height 24
type input "14:00"
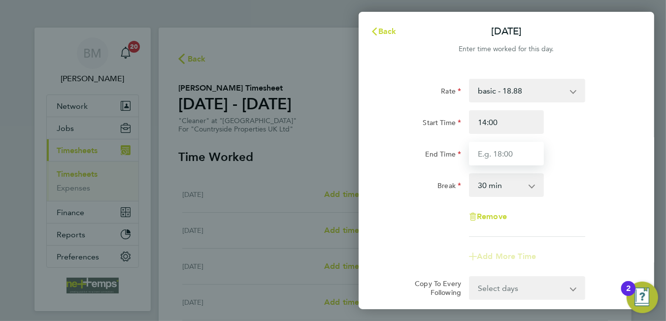
click at [515, 157] on input "End Time" at bounding box center [506, 154] width 75 height 24
type input "15:00"
click at [506, 185] on select "0 min 15 min 30 min 45 min 60 min 75 min 90 min" at bounding box center [500, 185] width 61 height 22
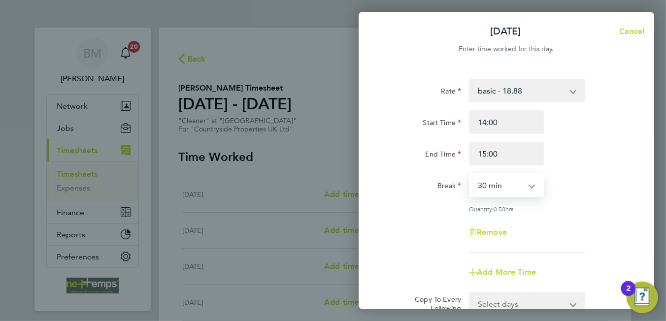
select select "0"
click at [470, 174] on select "0 min 15 min 30 min 45 min" at bounding box center [500, 185] width 61 height 22
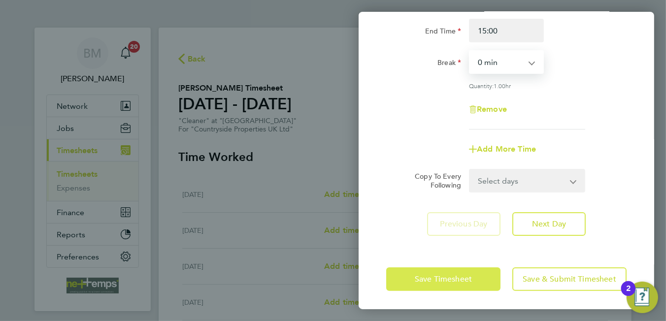
click at [437, 283] on button "Save Timesheet" at bounding box center [443, 280] width 114 height 24
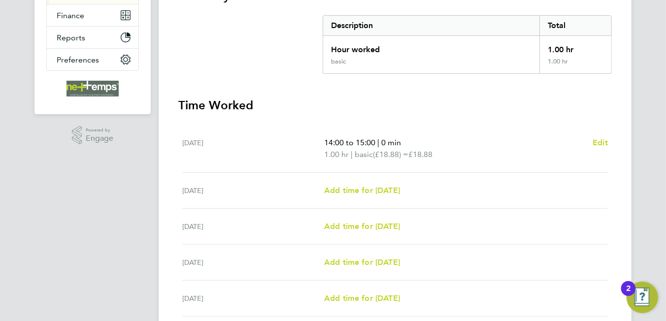
scroll to position [349, 0]
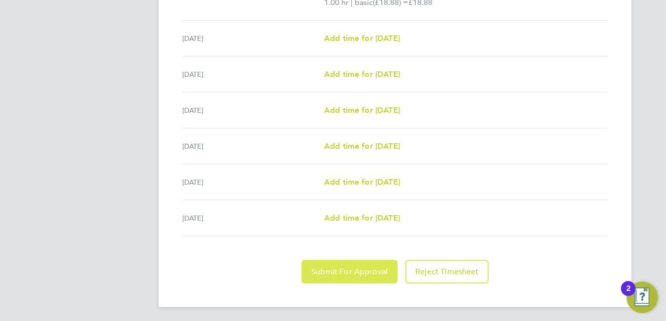
click at [345, 275] on button "Submit For Approval" at bounding box center [350, 272] width 96 height 24
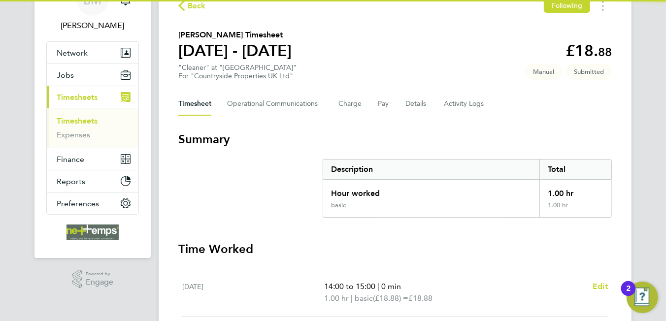
scroll to position [0, 0]
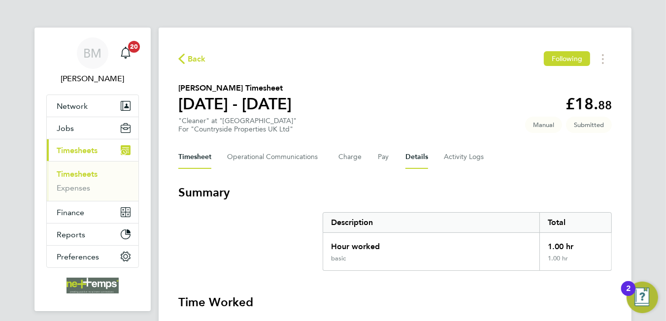
click at [415, 153] on button "Details" at bounding box center [416, 157] width 23 height 24
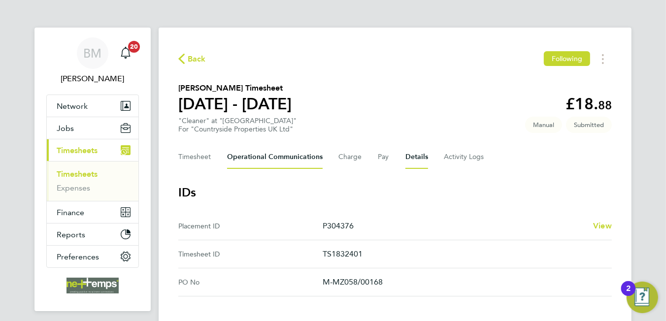
click at [300, 162] on Communications-tab "Operational Communications" at bounding box center [275, 157] width 96 height 24
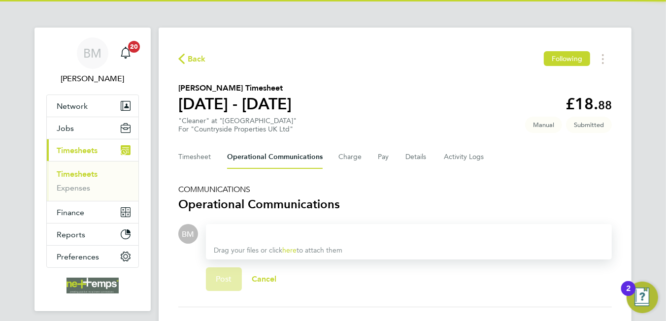
click at [286, 226] on div "Drag your files or click here to attach them" at bounding box center [409, 241] width 406 height 35
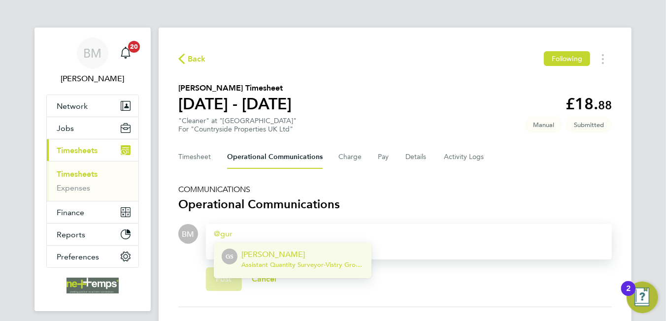
click at [278, 261] on span "Assistant Quantity Surveyor - Vistry Group Plc" at bounding box center [302, 265] width 122 height 8
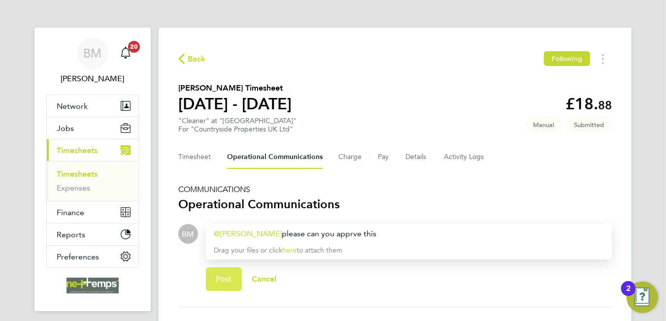
click at [224, 273] on button "Post" at bounding box center [224, 280] width 36 height 24
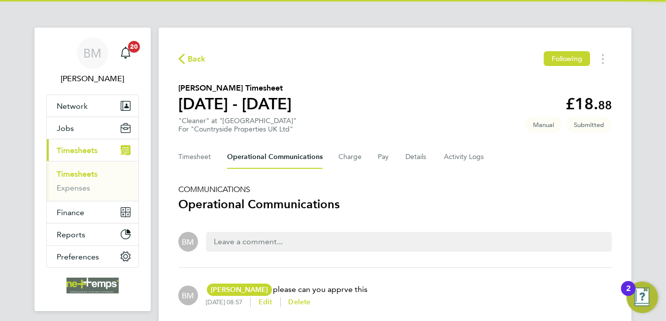
click at [186, 65] on button "Back" at bounding box center [192, 59] width 28 height 12
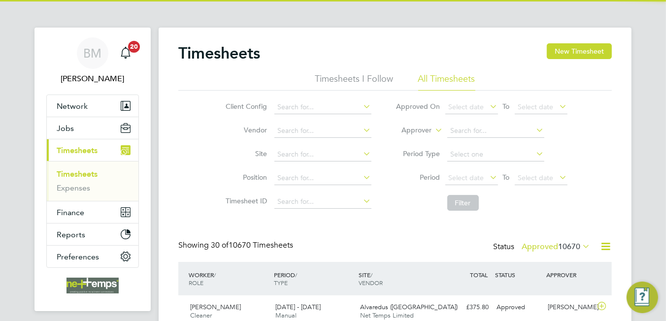
scroll to position [25, 86]
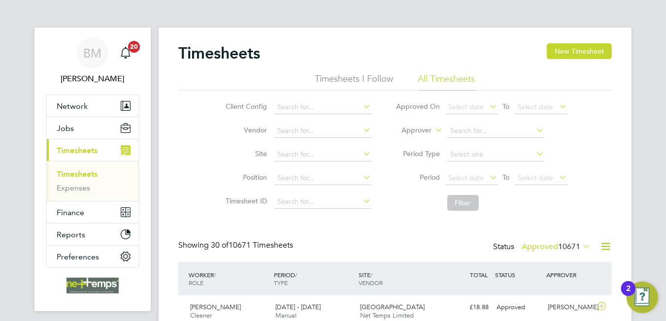
click at [56, 173] on ul "Timesheets Expenses" at bounding box center [93, 181] width 92 height 40
click at [74, 171] on link "Timesheets" at bounding box center [77, 173] width 41 height 9
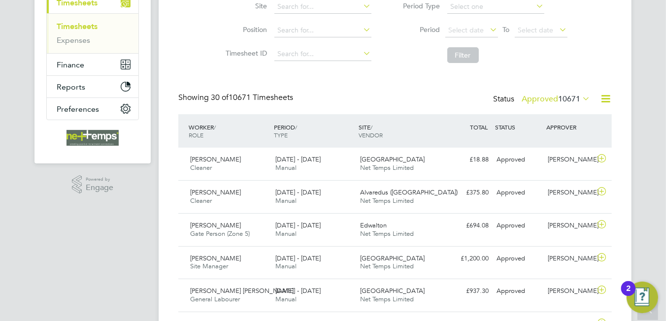
click at [606, 98] on icon at bounding box center [606, 99] width 12 height 12
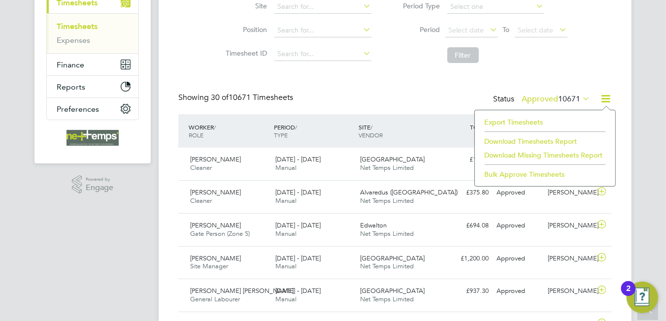
click at [505, 121] on li "Export Timesheets" at bounding box center [545, 122] width 131 height 14
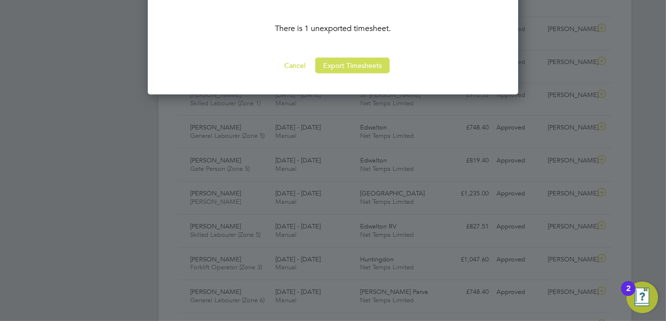
click at [344, 69] on button "Export Timesheets" at bounding box center [352, 66] width 74 height 16
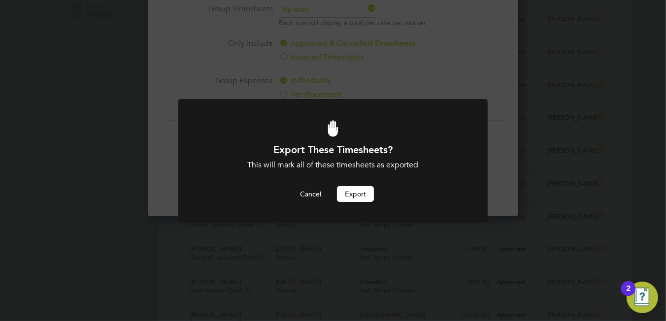
click at [356, 198] on button "Export" at bounding box center [355, 194] width 37 height 16
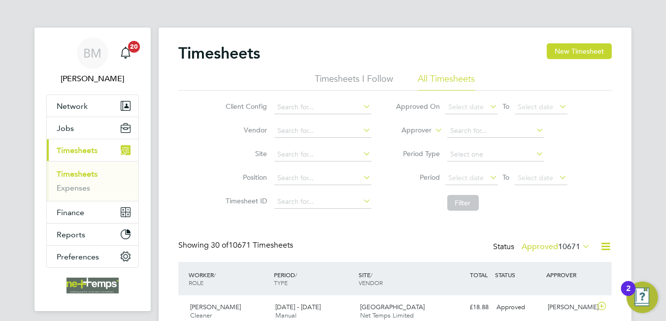
click at [345, 51] on div "Timesheets New Timesheet" at bounding box center [395, 58] width 434 height 30
click at [567, 55] on button "New Timesheet" at bounding box center [579, 51] width 65 height 16
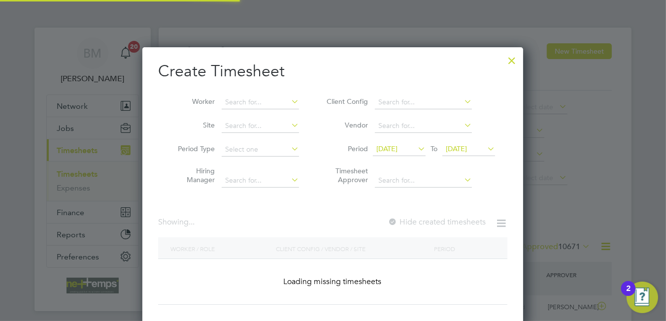
scroll to position [277, 381]
click at [233, 102] on input at bounding box center [260, 103] width 77 height 14
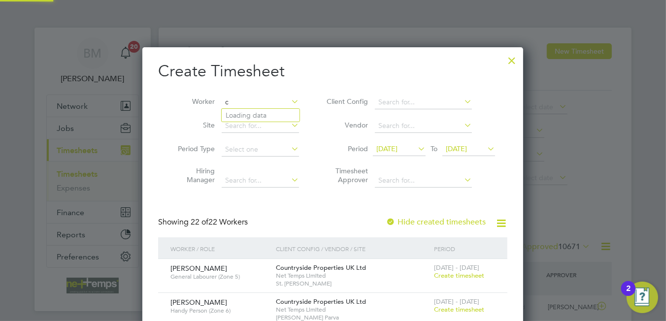
scroll to position [1380, 381]
click at [251, 110] on li "Callum Sim pson" at bounding box center [261, 115] width 78 height 13
type input "[PERSON_NAME]"
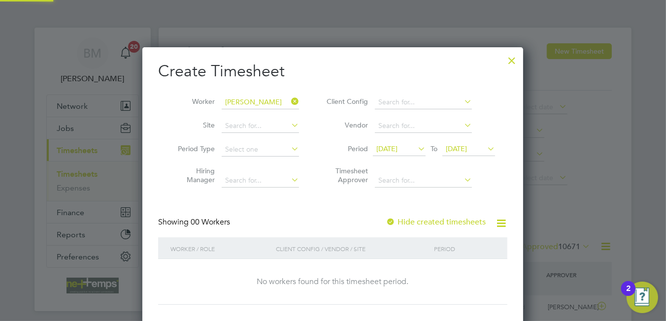
scroll to position [277, 381]
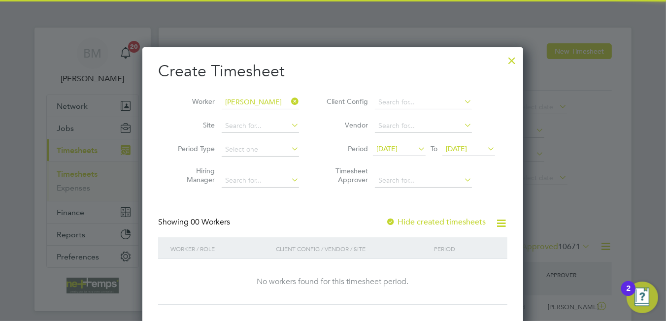
click at [421, 221] on label "Hide created timesheets" at bounding box center [436, 222] width 100 height 10
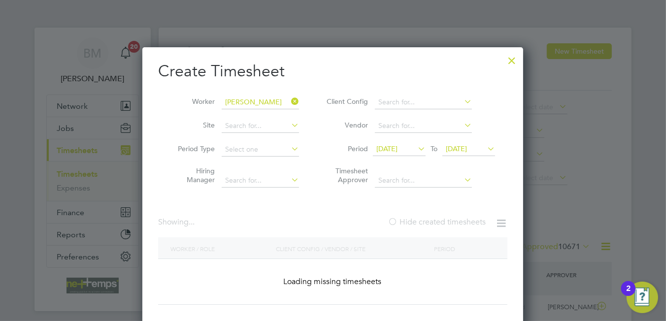
click at [421, 221] on label "Hide created timesheets" at bounding box center [437, 222] width 98 height 10
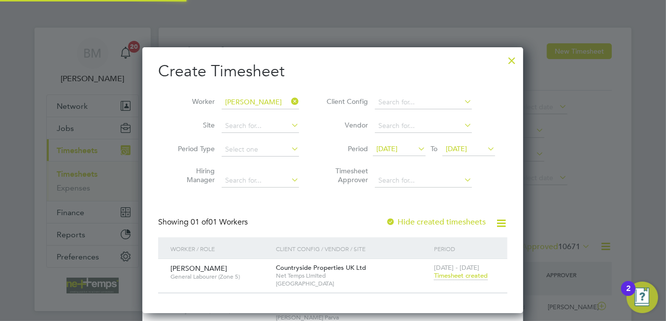
scroll to position [99, 0]
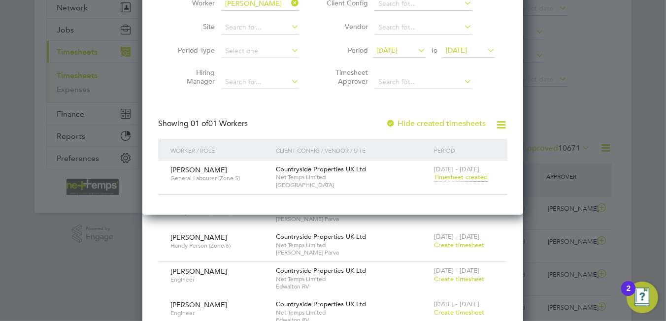
click at [456, 177] on span "Timesheet created" at bounding box center [461, 177] width 54 height 9
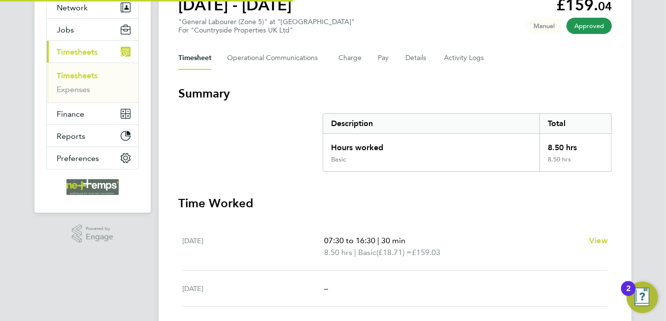
click at [462, 179] on div "Back Follow Callum Simpson's Timesheet 22 - 28 Sept 2025 £159. 04 "General Labo…" at bounding box center [395, 171] width 473 height 485
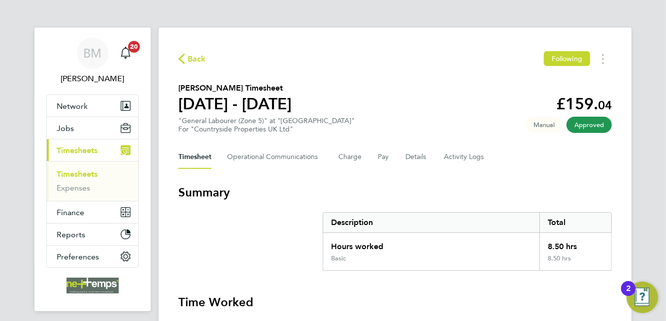
click at [188, 61] on span "Back" at bounding box center [197, 59] width 18 height 12
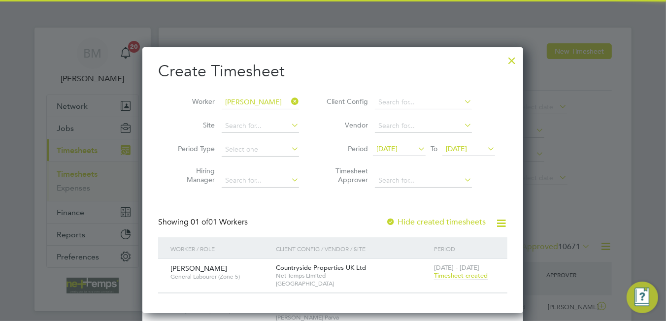
scroll to position [4, 5]
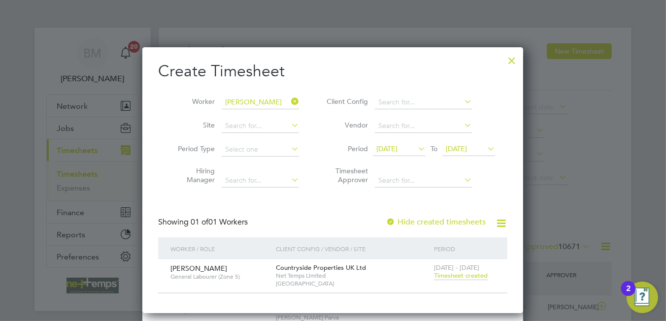
click at [300, 101] on li "Worker Callum Simpson" at bounding box center [234, 103] width 153 height 24
click at [289, 98] on icon at bounding box center [289, 102] width 0 height 14
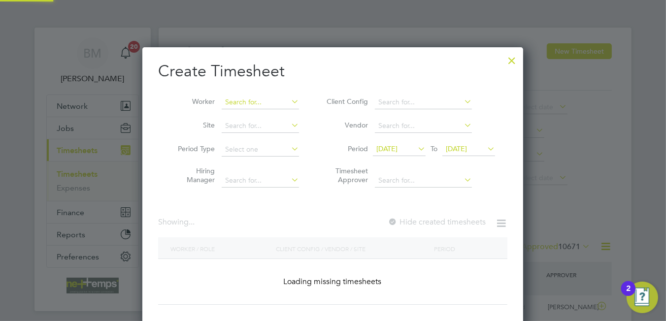
click at [242, 98] on input at bounding box center [260, 103] width 77 height 14
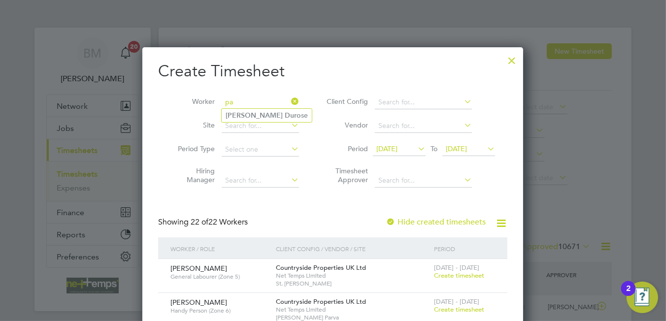
type input "p"
click at [239, 107] on input at bounding box center [260, 103] width 77 height 14
click at [243, 118] on b "Hammad" at bounding box center [240, 115] width 29 height 8
type input "[PERSON_NAME]"
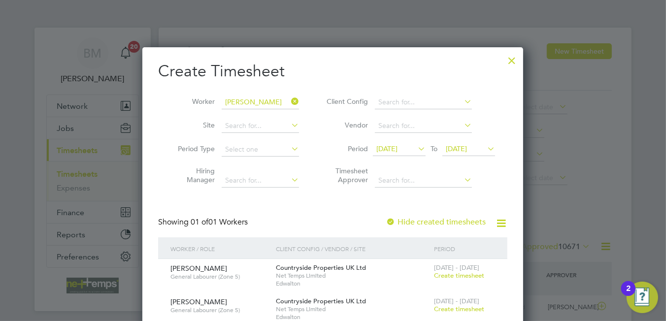
scroll to position [49, 0]
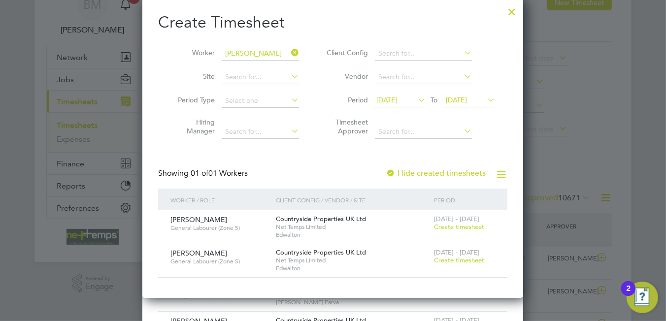
click at [452, 170] on label "Hide created timesheets" at bounding box center [436, 174] width 100 height 10
click at [453, 172] on label "Hide created timesheets" at bounding box center [436, 174] width 100 height 10
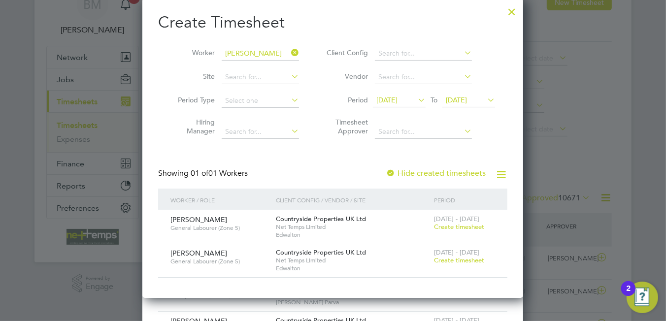
click at [398, 101] on span "[DATE]" at bounding box center [386, 100] width 21 height 9
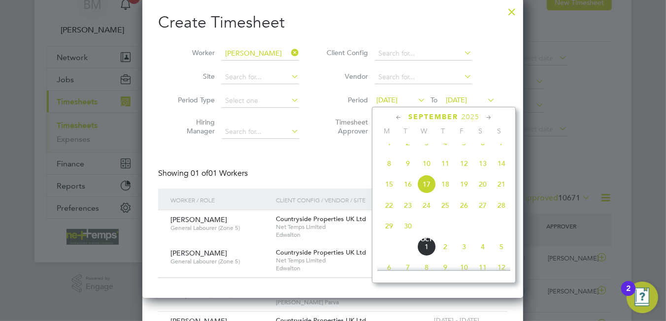
click at [424, 172] on span "10" at bounding box center [426, 163] width 19 height 19
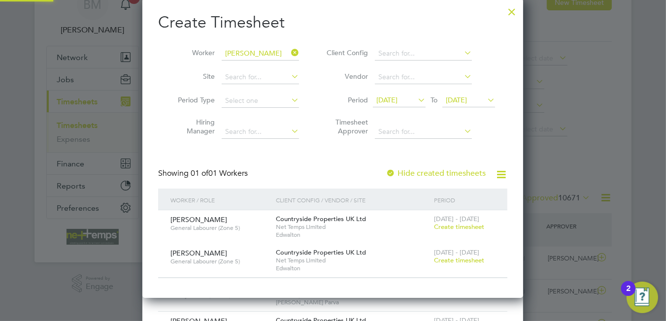
scroll to position [299, 381]
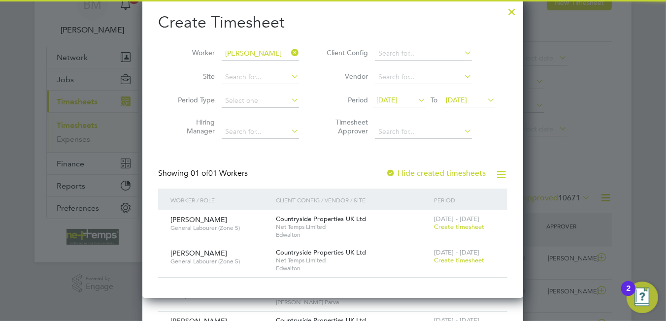
click at [464, 106] on span "[DATE]" at bounding box center [468, 100] width 53 height 13
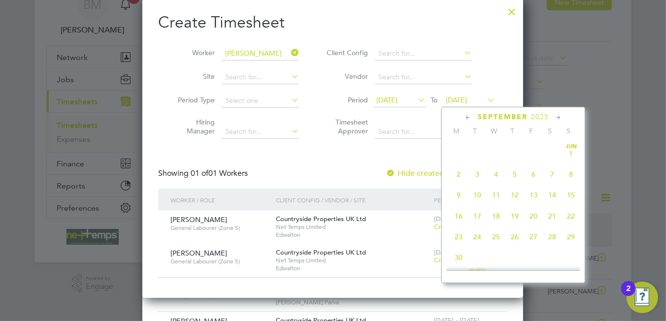
scroll to position [365, 0]
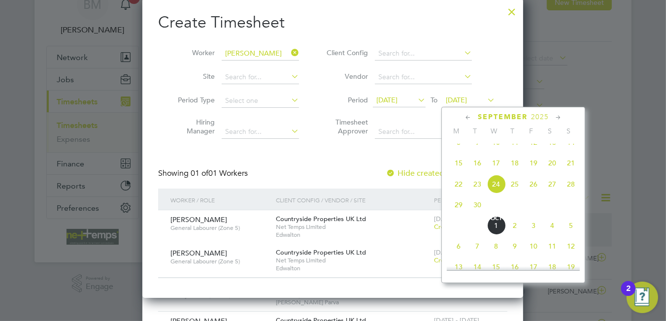
click at [495, 235] on span "Oct 1" at bounding box center [496, 225] width 19 height 19
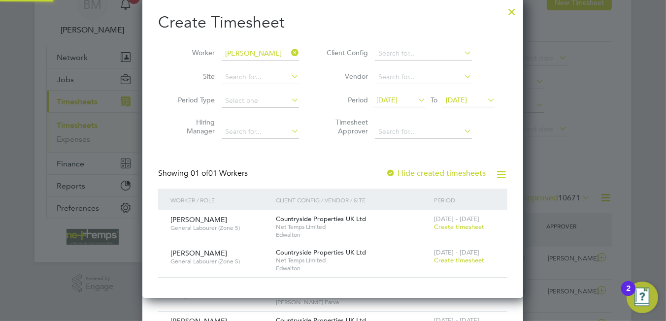
scroll to position [5, 4]
click at [415, 170] on label "Hide created timesheets" at bounding box center [436, 174] width 100 height 10
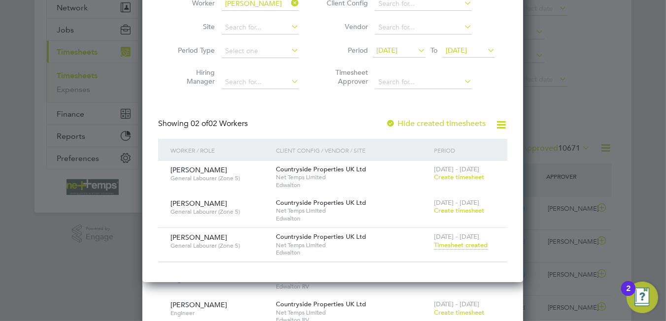
click at [463, 244] on span "Timesheet created" at bounding box center [461, 245] width 54 height 9
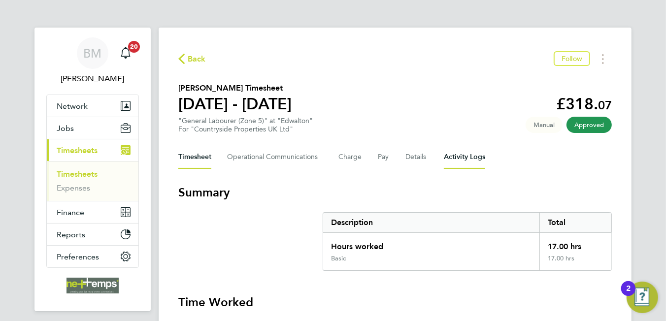
click at [469, 154] on Logs-tab "Activity Logs" at bounding box center [464, 157] width 41 height 24
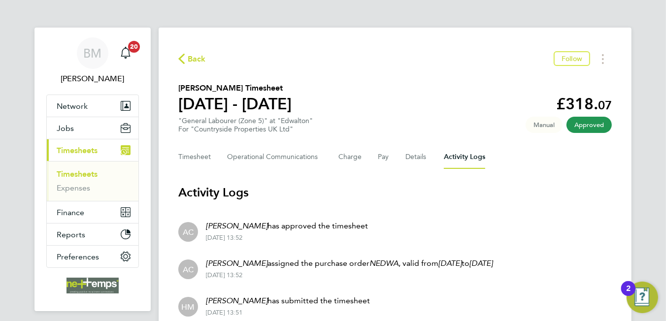
click at [197, 60] on span "Back" at bounding box center [197, 59] width 18 height 12
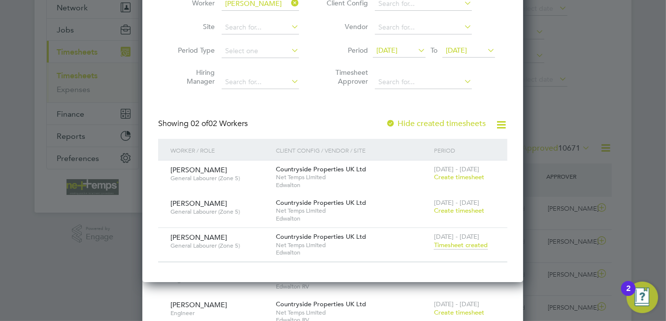
click at [448, 211] on span "Create timesheet" at bounding box center [459, 210] width 50 height 8
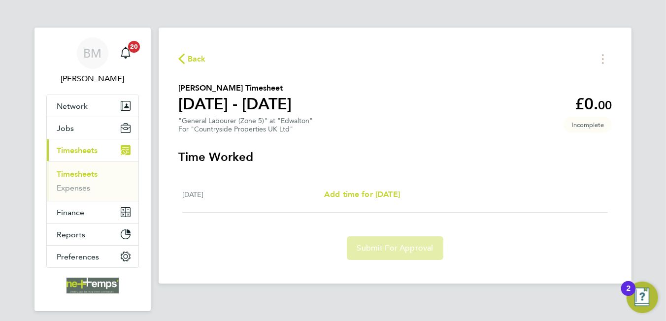
click at [191, 57] on span "Back" at bounding box center [197, 59] width 18 height 12
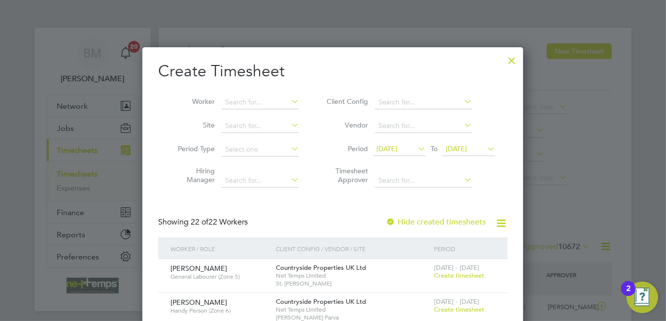
scroll to position [25, 86]
click at [512, 59] on div at bounding box center [512, 58] width 18 height 18
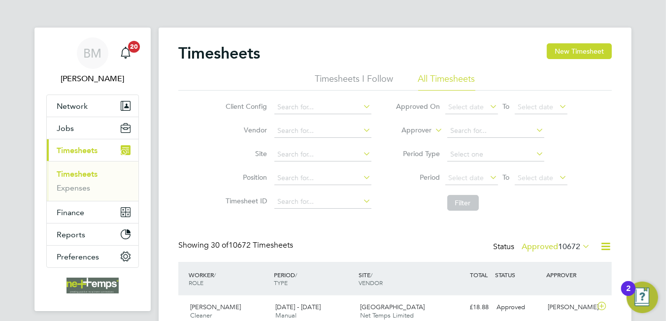
click at [607, 245] on icon at bounding box center [606, 246] width 12 height 12
click at [607, 243] on icon at bounding box center [606, 246] width 12 height 12
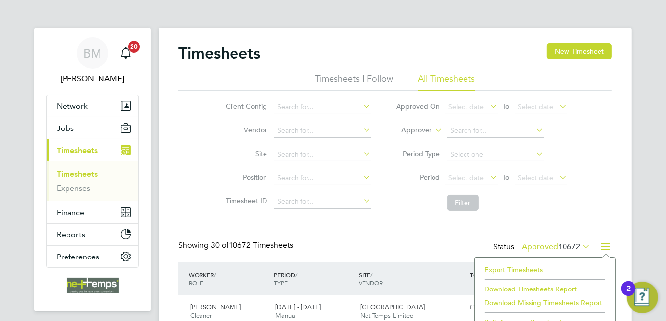
click at [526, 265] on li "Export Timesheets" at bounding box center [545, 270] width 131 height 14
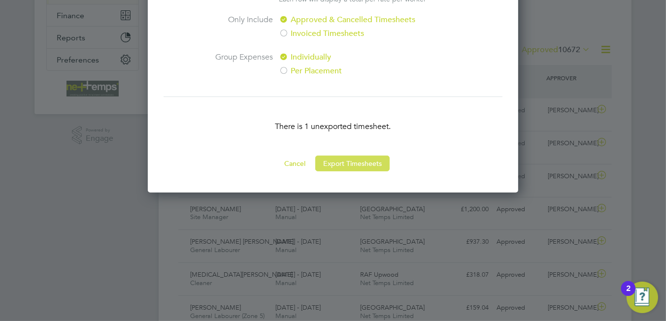
click at [356, 160] on button "Export Timesheets" at bounding box center [352, 164] width 74 height 16
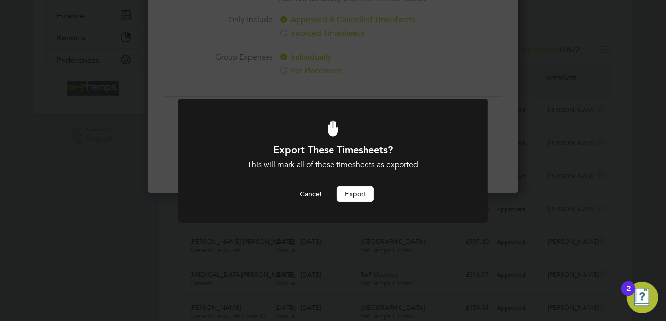
click at [360, 193] on button "Export" at bounding box center [355, 194] width 37 height 16
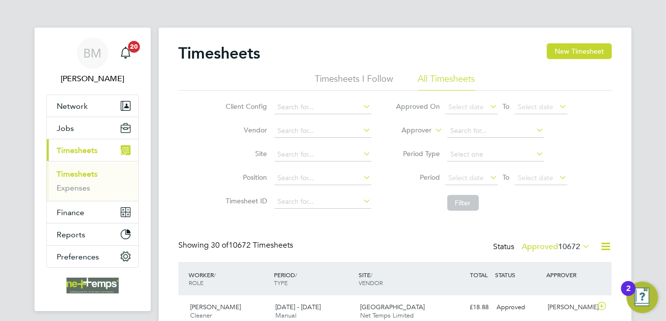
click at [329, 58] on div "Timesheets New Timesheet" at bounding box center [395, 58] width 434 height 30
click at [127, 45] on div "Main navigation" at bounding box center [126, 53] width 20 height 20
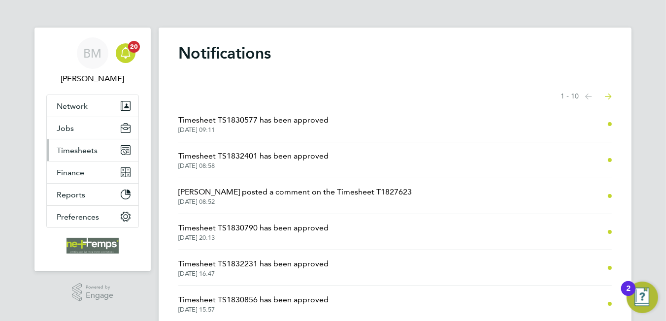
click at [75, 146] on span "Timesheets" at bounding box center [77, 150] width 41 height 9
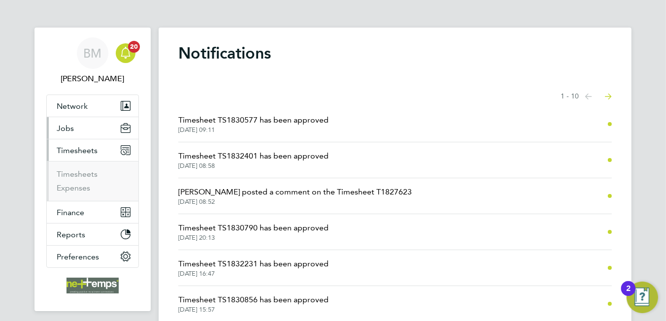
click at [79, 132] on button "Jobs" at bounding box center [93, 128] width 92 height 22
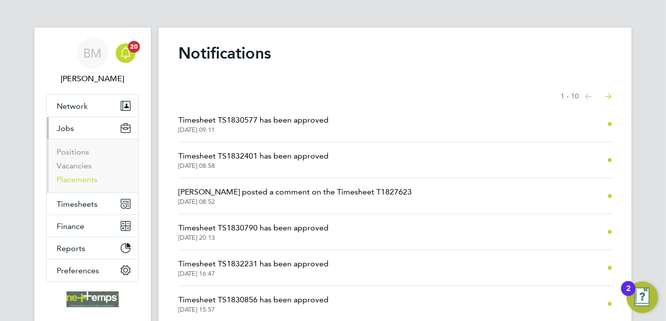
click at [89, 177] on link "Placements" at bounding box center [77, 179] width 41 height 9
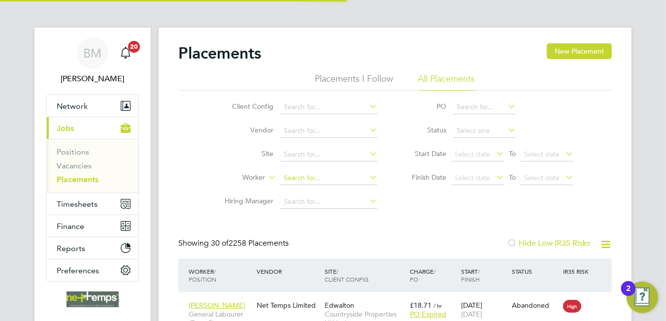
click at [309, 175] on input at bounding box center [328, 178] width 97 height 14
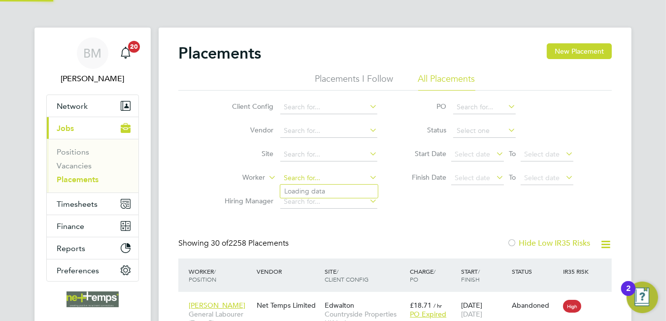
scroll to position [37, 86]
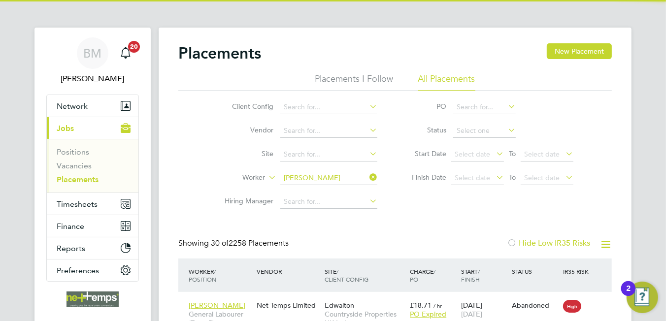
click at [338, 193] on li "Daniele Napoli" at bounding box center [348, 191] width 136 height 13
type input "[PERSON_NAME]"
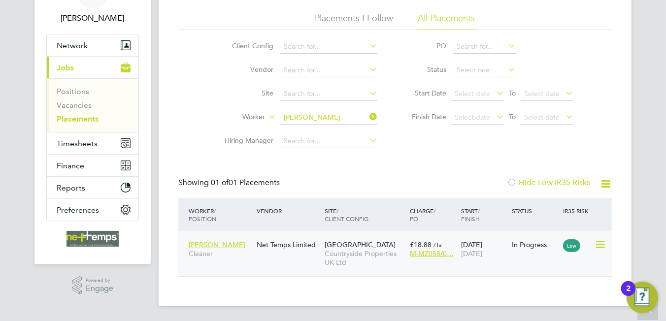
click at [365, 252] on span "Countryside Properties UK Ltd" at bounding box center [365, 258] width 80 height 18
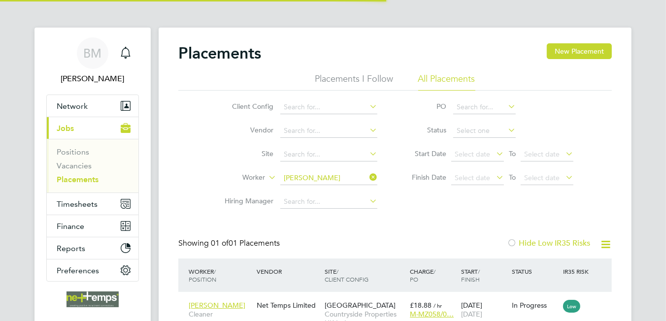
scroll to position [9, 46]
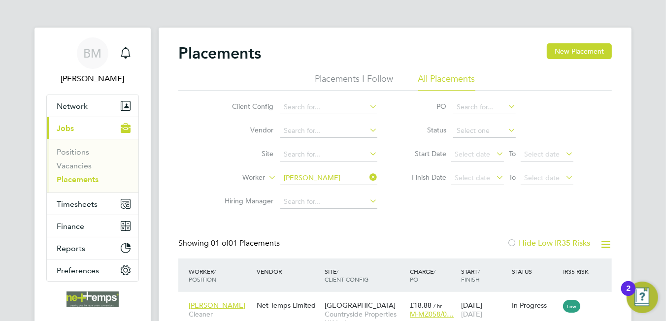
click at [368, 178] on icon at bounding box center [368, 177] width 0 height 14
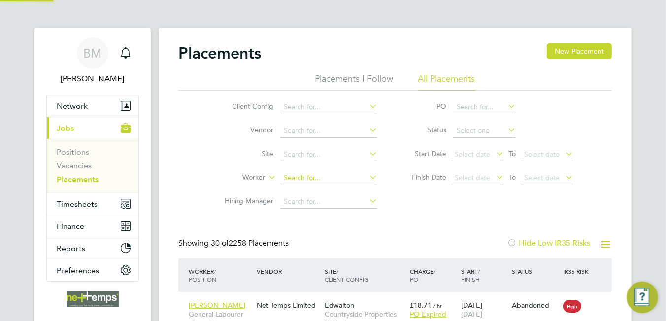
click at [310, 176] on input at bounding box center [328, 178] width 97 height 14
click at [425, 209] on div "Client Config Vendor Site Worker Hiring Manager PO Status Start Date Select dat…" at bounding box center [395, 152] width 434 height 123
click at [78, 166] on link "Vacancies" at bounding box center [74, 165] width 35 height 9
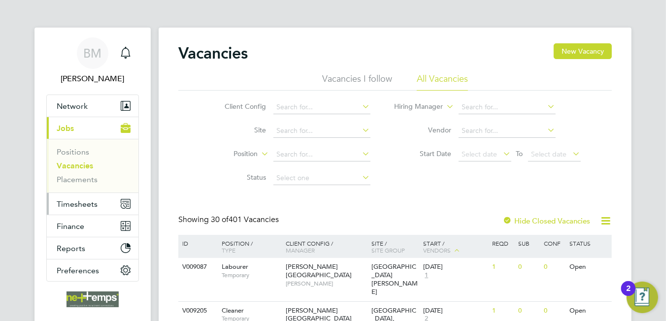
click at [93, 203] on span "Timesheets" at bounding box center [77, 204] width 41 height 9
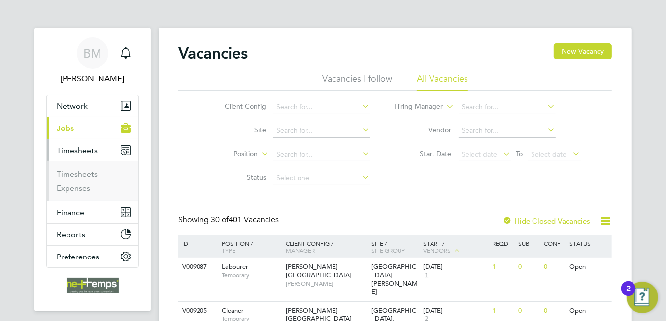
click at [93, 155] on span "Timesheets" at bounding box center [77, 150] width 41 height 9
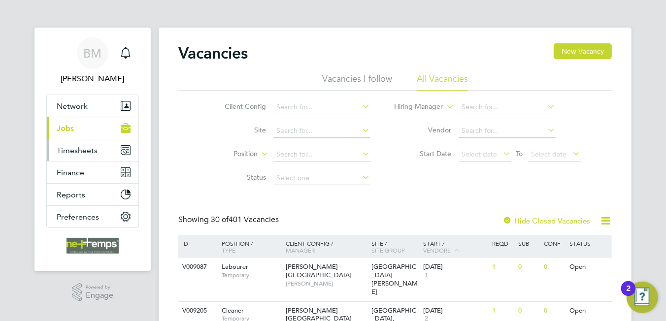
click at [84, 154] on span "Timesheets" at bounding box center [77, 150] width 41 height 9
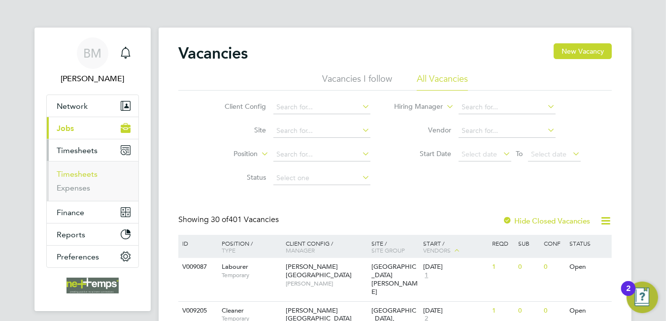
click at [80, 173] on link "Timesheets" at bounding box center [77, 173] width 41 height 9
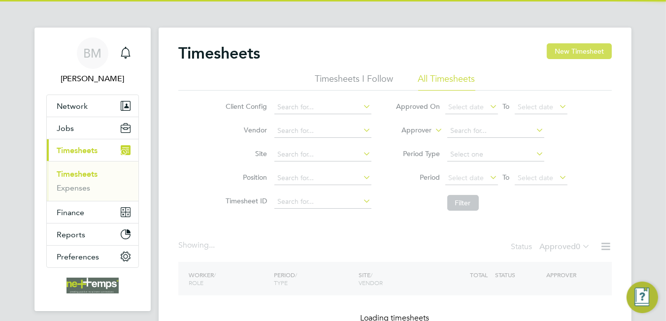
click at [579, 49] on button "New Timesheet" at bounding box center [579, 51] width 65 height 16
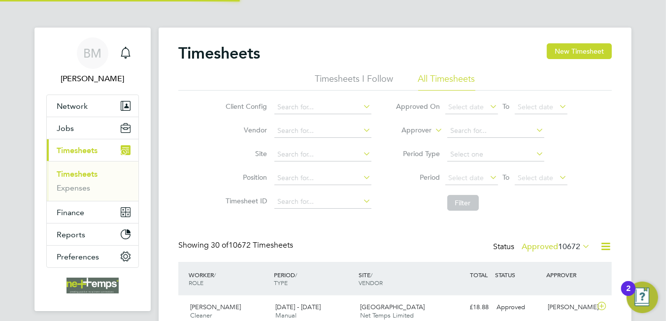
scroll to position [25, 86]
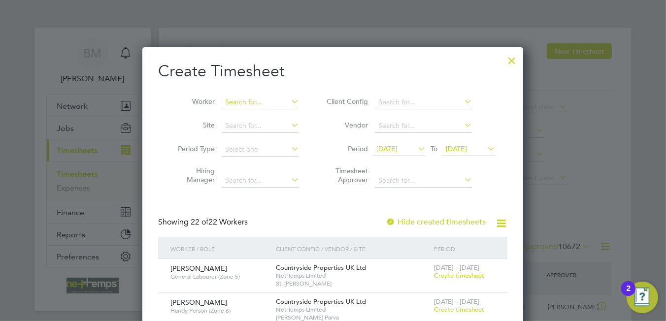
click at [245, 101] on input at bounding box center [260, 103] width 77 height 14
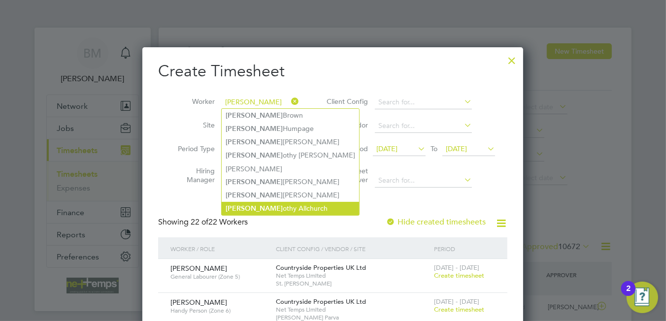
click at [254, 203] on li "[PERSON_NAME] Allchurch" at bounding box center [290, 208] width 137 height 13
type input "[PERSON_NAME]"
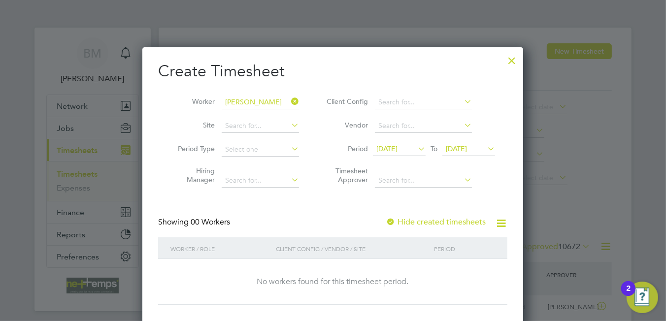
click at [435, 223] on label "Hide created timesheets" at bounding box center [436, 222] width 100 height 10
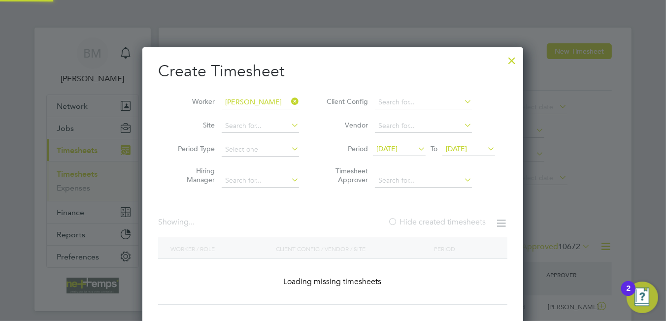
click at [435, 223] on label "Hide created timesheets" at bounding box center [437, 222] width 98 height 10
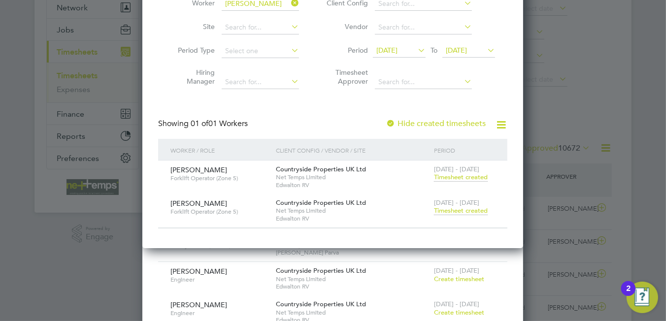
click at [464, 208] on span "Timesheet created" at bounding box center [461, 210] width 54 height 9
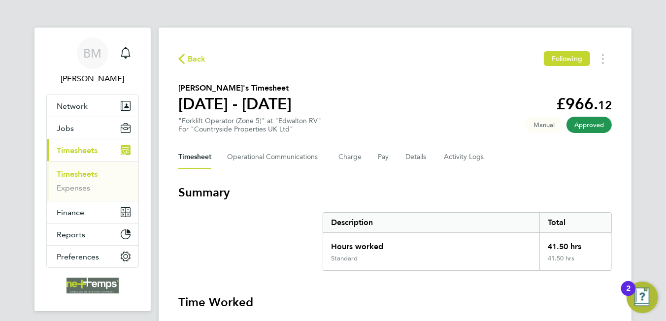
click at [140, 181] on app-nav-sections-wrapper "BM [PERSON_NAME] Notifications Applications: Network Team Members Businesses Si…" at bounding box center [92, 170] width 116 height 284
click at [188, 58] on span "Back" at bounding box center [197, 59] width 18 height 12
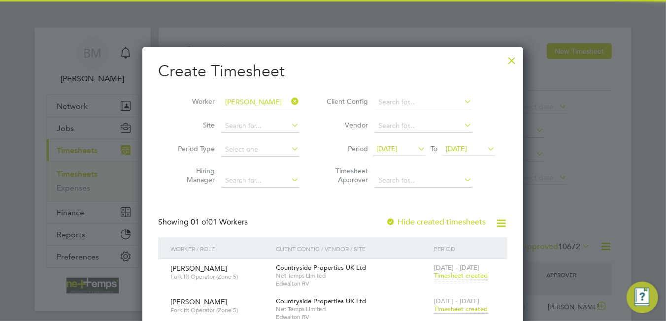
scroll to position [25, 86]
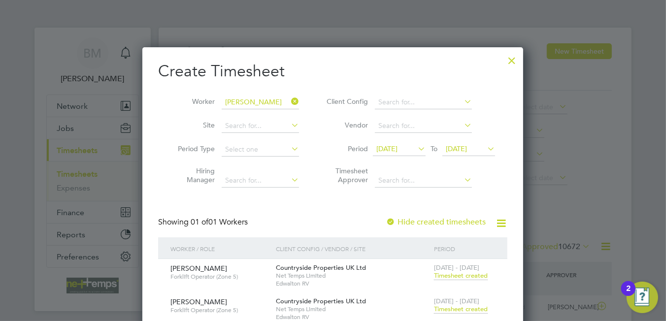
click at [516, 60] on div at bounding box center [512, 58] width 18 height 18
click at [515, 62] on div at bounding box center [512, 58] width 18 height 18
